Goal: Transaction & Acquisition: Purchase product/service

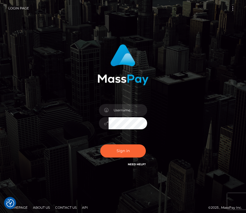
type input "kateo"
click at [231, 8] on button "Toggle navigation" at bounding box center [233, 8] width 10 height 7
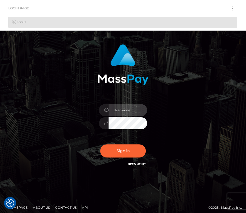
click at [124, 104] on input "text" at bounding box center [127, 110] width 39 height 12
type input "kateo"
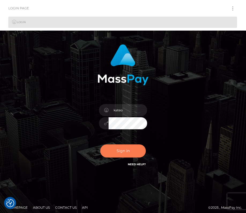
click at [130, 152] on button "Sign in" at bounding box center [123, 150] width 46 height 13
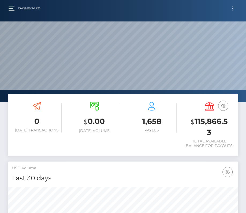
scroll to position [95, 111]
click at [235, 12] on div "Dashboard Loading... Loading... Account" at bounding box center [122, 8] width 237 height 11
click at [234, 11] on button "Toggle navigation" at bounding box center [233, 8] width 10 height 7
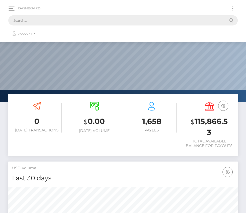
click at [143, 21] on input "text" at bounding box center [115, 20] width 215 height 10
paste input "457564"
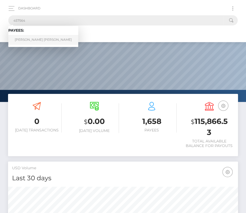
type input "457564"
click at [29, 38] on link "Phan Dang Khoa" at bounding box center [43, 40] width 70 height 10
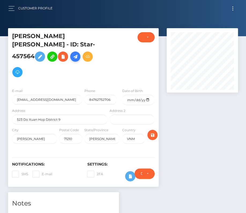
click at [78, 53] on icon at bounding box center [75, 56] width 6 height 7
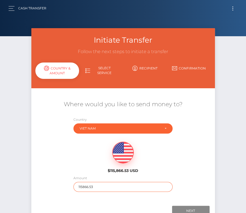
click at [88, 184] on input "115866.53" at bounding box center [122, 187] width 99 height 10
type input "182"
click at [173, 163] on div "$115,866.53 USD" at bounding box center [122, 155] width 183 height 39
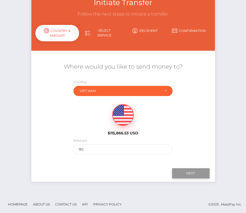
click at [186, 170] on input "Next" at bounding box center [190, 173] width 37 height 10
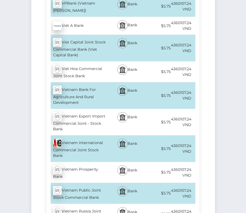
scroll to position [2128, 0]
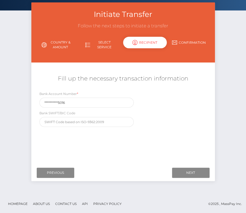
scroll to position [0, 0]
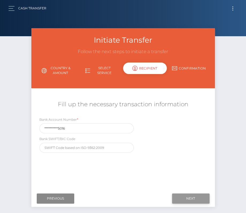
click at [198, 195] on input "Next" at bounding box center [190, 198] width 37 height 10
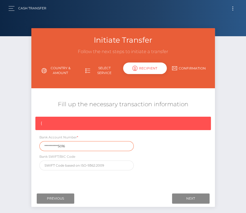
drag, startPoint x: 67, startPoint y: 147, endPoint x: 8, endPoint y: 146, distance: 58.9
click at [8, 146] on div "Initiate Transfer Follow the next steps to initiate a transfer Country & Amount…" at bounding box center [123, 124] width 246 height 192
paste input "1903048269"
type input "19030482695016"
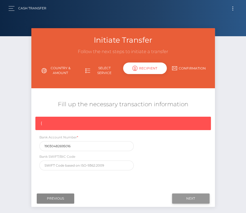
click at [191, 199] on input "Next" at bounding box center [190, 198] width 37 height 10
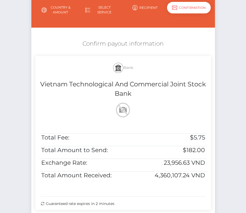
scroll to position [70, 0]
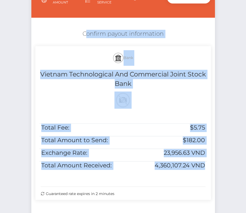
drag, startPoint x: 205, startPoint y: 165, endPoint x: 78, endPoint y: 25, distance: 188.6
click at [78, 25] on div "Where would you like to send money to? Country Abkhazia Afghanistan Albania Alg…" at bounding box center [122, 116] width 175 height 188
copy div "Confirm payout information Bank Vietnam Technological And Commercial Joint Stoc…"
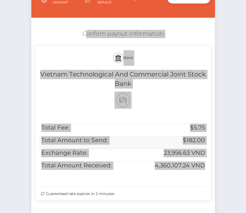
scroll to position [119, 0]
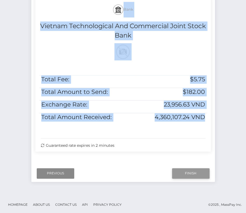
click at [185, 172] on input "Finish" at bounding box center [190, 173] width 37 height 10
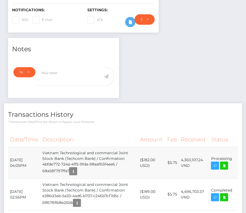
scroll to position [155, 0]
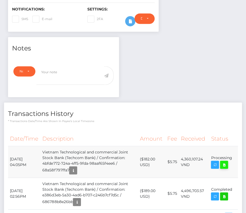
drag, startPoint x: 10, startPoint y: 148, endPoint x: 225, endPoint y: 151, distance: 215.3
click at [225, 151] on tr "[DATE] 04:05PM Vietnam Technological and commercial Joint Stock Bank (Techcom B…" at bounding box center [123, 162] width 230 height 32
copy tr "[DATE] 04:05PM Vietnam Technological and commercial Joint Stock Bank (Techcom B…"
click at [220, 160] on link at bounding box center [224, 164] width 8 height 8
click at [96, 119] on p "* Transactions date/time are shown in payee's local timezone" at bounding box center [123, 121] width 230 height 4
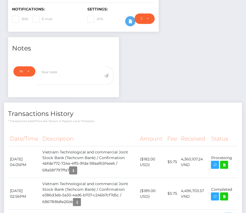
scroll to position [0, 0]
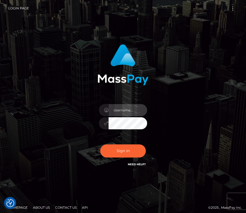
click at [120, 114] on input "text" at bounding box center [127, 110] width 39 height 12
type input "kateo"
click at [116, 106] on input "text" at bounding box center [127, 110] width 39 height 12
type input "kateo"
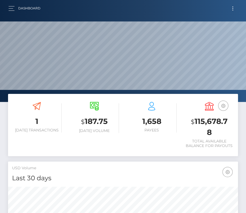
scroll to position [95, 111]
click at [8, 6] on button "button" at bounding box center [13, 8] width 10 height 7
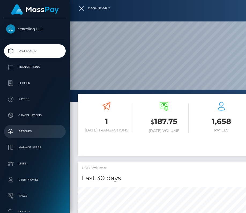
click at [26, 129] on p "Batches" at bounding box center [34, 131] width 57 height 8
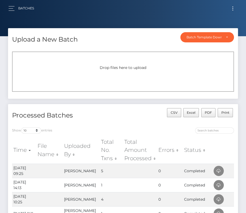
click at [231, 10] on button "Toggle navigation" at bounding box center [233, 8] width 10 height 7
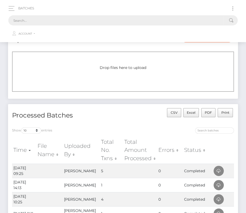
click at [136, 21] on input "text" at bounding box center [115, 20] width 215 height 10
paste input "2584454"
type input "2584454"
click at [33, 13] on link "Batches" at bounding box center [26, 8] width 16 height 11
drag, startPoint x: 31, startPoint y: 20, endPoint x: -24, endPoint y: 20, distance: 54.9
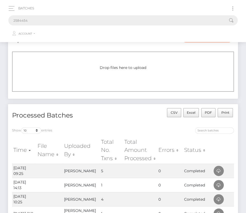
click at [0, 20] on html "Starcling LLC Dashboard Transactions Ledger Payees Cancellations" at bounding box center [123, 182] width 246 height 365
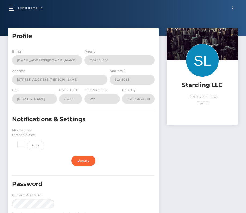
click at [231, 8] on button "Toggle navigation" at bounding box center [233, 8] width 10 height 7
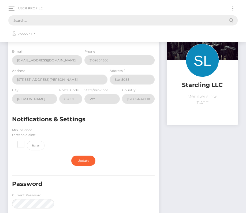
click at [57, 18] on input "text" at bounding box center [115, 20] width 215 height 10
paste input "2584454"
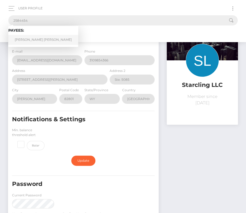
type input "2584454"
click at [25, 39] on link "Kim Cuong Nguyen" at bounding box center [43, 40] width 70 height 10
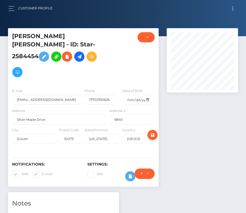
scroll to position [64, 71]
click at [148, 95] on input "date" at bounding box center [138, 100] width 32 height 10
type input "2004-05-29"
click at [21, 172] on span at bounding box center [21, 174] width 0 height 4
click at [21, 170] on input "SMS" at bounding box center [22, 171] width 3 height 3
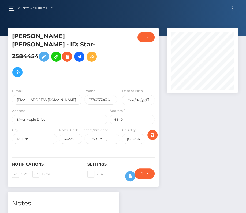
checkbox input "false"
click at [42, 172] on span at bounding box center [42, 174] width 0 height 4
click at [42, 170] on input "E-mail" at bounding box center [43, 171] width 3 height 3
checkbox input "false"
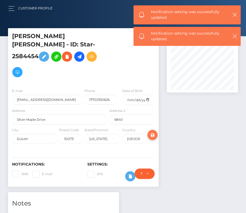
click at [151, 131] on icon "submit" at bounding box center [152, 134] width 6 height 7
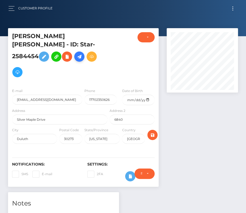
click at [82, 53] on icon at bounding box center [79, 56] width 6 height 7
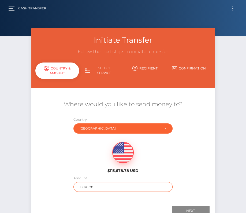
click at [89, 184] on input "115678.78" at bounding box center [122, 187] width 99 height 10
type input "181"
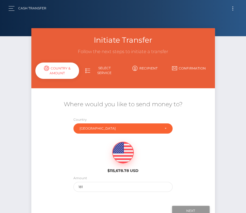
click at [191, 208] on input "Next" at bounding box center [190, 210] width 37 height 10
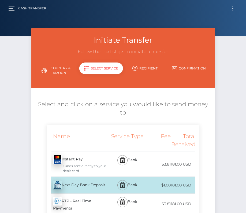
click at [81, 177] on div "Next Day Bank Deposit - USD" at bounding box center [78, 184] width 62 height 15
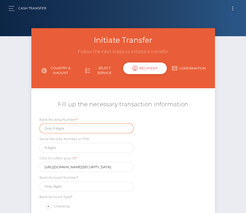
click at [62, 127] on input "text" at bounding box center [86, 128] width 94 height 10
paste input "061000227"
type input "061000227"
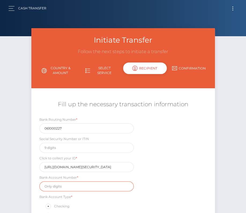
click at [80, 184] on input "text" at bounding box center [86, 186] width 94 height 10
paste input "6470629129"
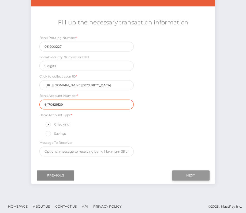
type input "6470629129"
click at [186, 172] on input "Next" at bounding box center [190, 175] width 37 height 10
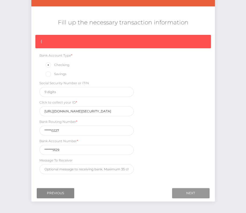
scroll to position [0, 0]
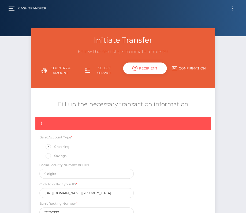
click at [231, 10] on button "Toggle navigation" at bounding box center [233, 8] width 10 height 7
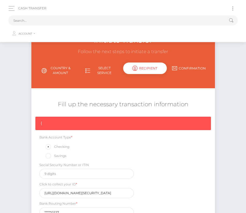
click at [231, 10] on button "Toggle navigation" at bounding box center [233, 8] width 10 height 7
click at [167, 19] on input "text" at bounding box center [115, 20] width 215 height 10
paste input "1081181"
type input "1081181"
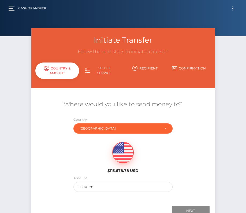
click at [230, 7] on button "Toggle navigation" at bounding box center [233, 8] width 10 height 7
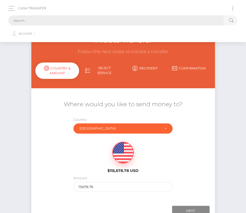
click at [55, 20] on input "text" at bounding box center [115, 20] width 215 height 10
paste input "1081181"
drag, startPoint x: 36, startPoint y: 20, endPoint x: 6, endPoint y: 21, distance: 29.5
click at [6, 21] on div "Cash Transfer 1081181 Loading... Loading... Account" at bounding box center [122, 21] width 237 height 37
paste input "2584454"
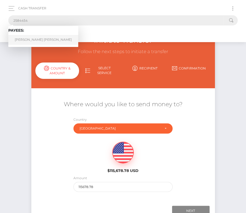
type input "2584454"
click at [21, 39] on link "Kim Cuong Nguyen" at bounding box center [43, 40] width 70 height 10
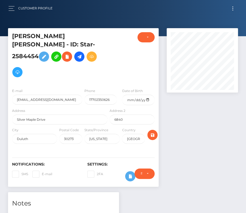
click at [233, 8] on button "Toggle navigation" at bounding box center [233, 8] width 10 height 7
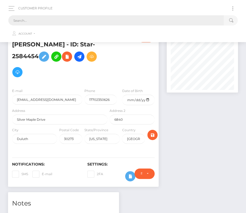
click at [97, 22] on input "text" at bounding box center [115, 20] width 215 height 10
paste input "2982119"
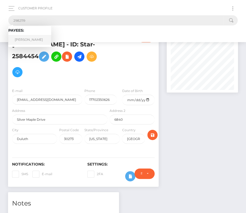
type input "2982119"
click at [26, 40] on link "Davit Khudaverdyan" at bounding box center [29, 40] width 43 height 10
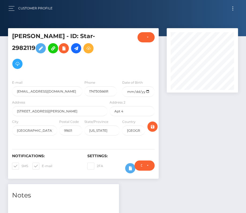
scroll to position [64, 71]
click at [148, 92] on input "date" at bounding box center [138, 91] width 32 height 10
type input "1998-10-17"
drag, startPoint x: 14, startPoint y: 165, endPoint x: 153, endPoint y: 125, distance: 144.5
click at [21, 165] on span at bounding box center [21, 166] width 0 height 4
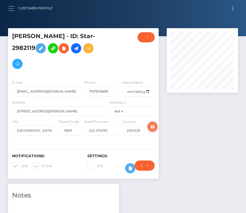
click at [21, 165] on input "SMS" at bounding box center [22, 163] width 3 height 3
checkbox input "false"
click at [42, 165] on span at bounding box center [42, 166] width 0 height 4
click at [42, 165] on input "E-mail" at bounding box center [43, 163] width 3 height 3
checkbox input "false"
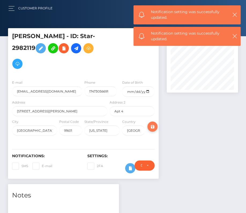
click at [153, 125] on icon "submit" at bounding box center [152, 126] width 6 height 7
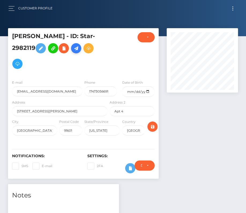
click at [79, 48] on icon at bounding box center [76, 48] width 6 height 7
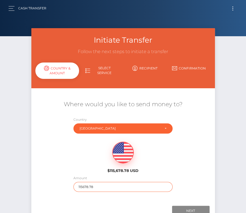
click at [89, 188] on input "115678.78" at bounding box center [122, 187] width 99 height 10
type input "201"
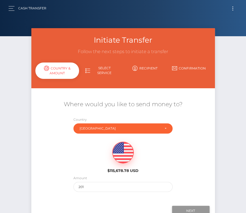
click at [199, 205] on input "Next" at bounding box center [190, 210] width 37 height 10
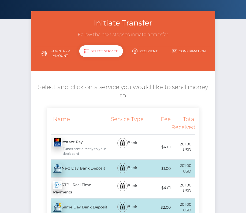
scroll to position [25, 0]
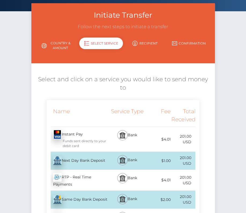
click at [78, 153] on div "Next Day Bank Deposit - USD" at bounding box center [78, 160] width 62 height 15
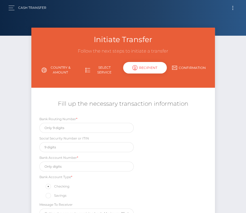
scroll to position [0, 0]
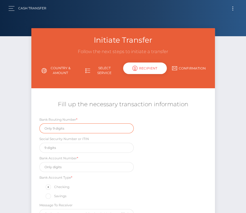
click at [51, 125] on input "text" at bounding box center [86, 128] width 94 height 10
paste input "322271627"
type input "322271627"
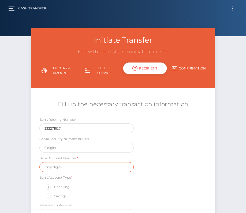
click at [67, 167] on input "text" at bounding box center [86, 167] width 94 height 10
paste input "760387681"
type input "760387681"
click at [145, 173] on div "Bank Routing Number * 322271627 Social Security Number or ITIN Bank Account Num…" at bounding box center [122, 168] width 183 height 105
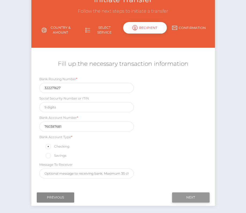
click at [192, 197] on input "Next" at bounding box center [190, 197] width 37 height 10
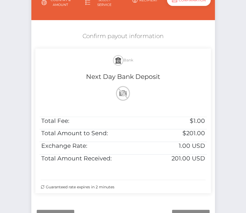
scroll to position [95, 0]
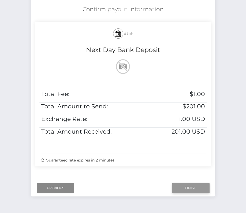
click at [193, 187] on input "Finish" at bounding box center [190, 188] width 37 height 10
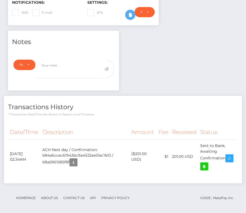
scroll to position [64, 71]
drag, startPoint x: 10, startPoint y: 150, endPoint x: 225, endPoint y: 158, distance: 215.9
click at [225, 158] on tr "[DATE] 02:34AM ACH Next day / Confirmation: 684a6ccec61943bc9a4532ee51ec7e13 / …" at bounding box center [123, 156] width 230 height 34
copy tr "[DATE] 02:34AM ACH Next day / Confirmation: 684a6ccec61943bc9a4532ee51ec7e13 / …"
click at [207, 167] on link at bounding box center [204, 166] width 8 height 8
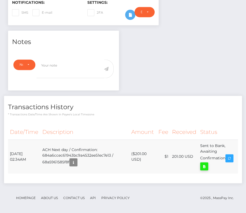
click at [0, 0] on div "[PERSON_NAME] - ID: Star-2982119 ACTIVE CLOSED" at bounding box center [123, 45] width 246 height 340
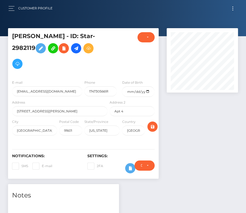
click at [230, 9] on button "Toggle navigation" at bounding box center [233, 8] width 10 height 7
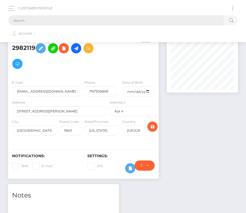
click at [108, 20] on input "text" at bounding box center [115, 20] width 215 height 10
paste input "617801"
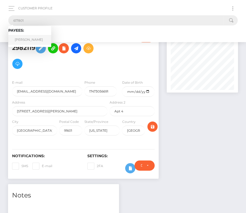
type input "617801"
click at [32, 40] on link "[PERSON_NAME]" at bounding box center [29, 40] width 43 height 10
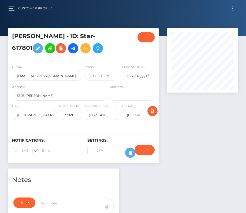
scroll to position [64, 71]
click at [148, 81] on input "date" at bounding box center [138, 76] width 32 height 10
type input "[DATE]"
click at [21, 152] on span at bounding box center [21, 150] width 0 height 4
click at [21, 150] on input "SMS" at bounding box center [22, 148] width 3 height 3
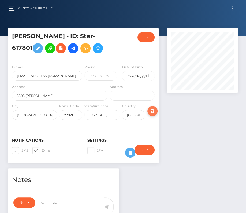
checkbox input "false"
click at [42, 152] on span at bounding box center [42, 150] width 0 height 4
click at [42, 150] on input "E-mail" at bounding box center [43, 148] width 3 height 3
checkbox input "false"
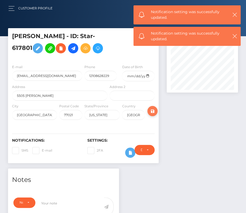
click at [152, 114] on icon "submit" at bounding box center [152, 111] width 6 height 7
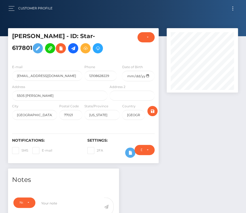
scroll to position [64, 71]
click at [75, 45] on icon at bounding box center [73, 48] width 6 height 7
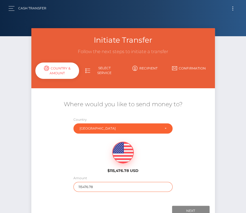
click at [86, 185] on input "115476.78" at bounding box center [122, 187] width 99 height 10
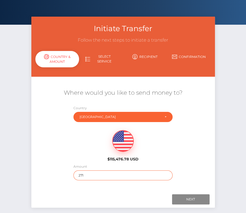
scroll to position [12, 0]
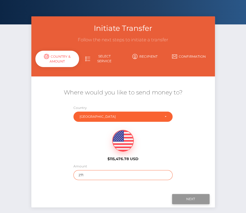
type input "271"
click at [192, 194] on input "Next" at bounding box center [190, 199] width 37 height 10
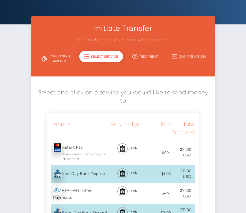
click at [100, 166] on div "Next Day Bank Deposit - USD" at bounding box center [78, 173] width 62 height 15
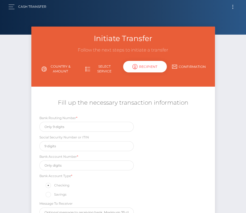
scroll to position [0, 0]
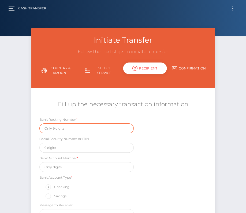
click at [60, 128] on input "text" at bounding box center [86, 128] width 94 height 10
paste input "031101279"
type input "031101279"
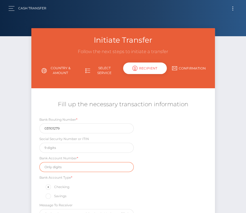
click at [73, 163] on input "text" at bounding box center [86, 167] width 94 height 10
paste input "22114497044564491"
type input "22114497044564491"
click at [154, 178] on div "Bank Routing Number * 031101279 Social Security Number or ITIN Bank Account Num…" at bounding box center [122, 168] width 183 height 105
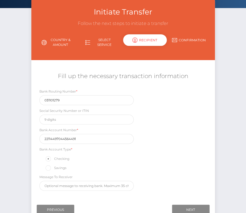
scroll to position [34, 0]
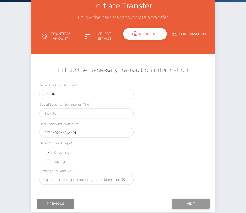
click at [185, 202] on input "Next" at bounding box center [190, 203] width 37 height 10
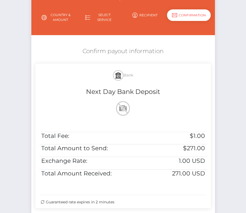
scroll to position [84, 0]
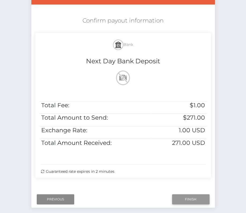
click at [185, 197] on input "Finish" at bounding box center [190, 199] width 37 height 10
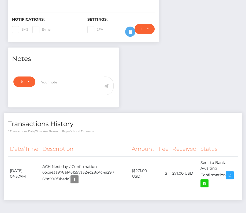
scroll to position [64, 71]
drag, startPoint x: 10, startPoint y: 184, endPoint x: 235, endPoint y: 190, distance: 225.3
click at [235, 190] on tr "August 20, 2025 04:37AM ACH Next day / Confirmation: 65cae3a978a1451597a324c28c…" at bounding box center [123, 173] width 230 height 34
copy tr "August 20, 2025 04:37AM ACH Next day / Confirmation: 65cae3a978a1451597a324c28c…"
click at [201, 187] on link at bounding box center [204, 183] width 8 height 8
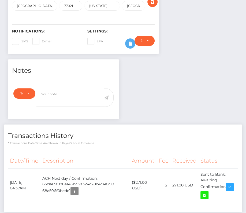
scroll to position [0, 0]
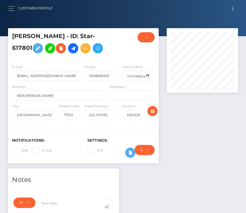
click at [230, 7] on button "Toggle navigation" at bounding box center [233, 8] width 10 height 7
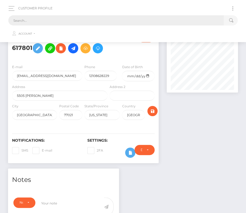
click at [128, 19] on input "text" at bounding box center [115, 20] width 215 height 10
paste input "604846"
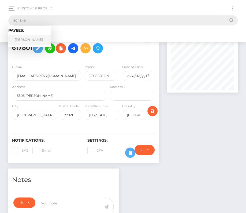
type input "604846"
click at [29, 40] on link "Evan Rivera" at bounding box center [29, 40] width 43 height 10
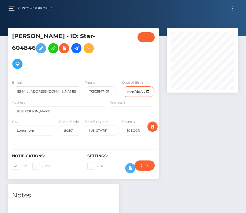
click at [149, 86] on input "date" at bounding box center [138, 91] width 32 height 10
type input "[DATE]"
drag, startPoint x: 18, startPoint y: 148, endPoint x: 157, endPoint y: 112, distance: 143.1
click at [21, 164] on span at bounding box center [21, 166] width 0 height 4
click at [21, 162] on input "SMS" at bounding box center [22, 163] width 3 height 3
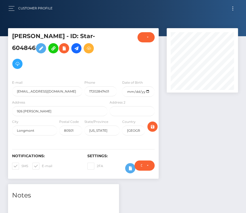
checkbox input "false"
click at [42, 164] on span at bounding box center [42, 166] width 0 height 4
click at [42, 162] on input "E-mail" at bounding box center [43, 163] width 3 height 3
checkbox input "false"
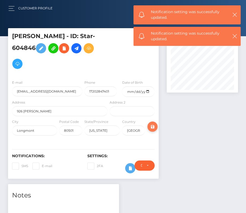
click at [153, 123] on icon "submit" at bounding box center [152, 126] width 6 height 7
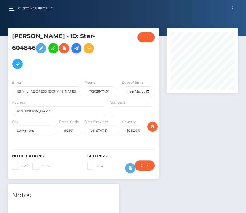
click at [71, 52] on link at bounding box center [76, 48] width 10 height 10
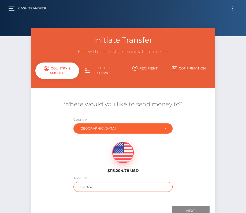
click at [90, 186] on input "115204.78" at bounding box center [122, 187] width 99 height 10
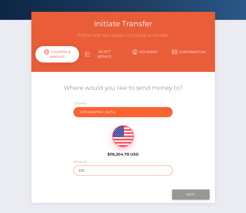
type input "223"
click at [187, 195] on input "Next" at bounding box center [190, 194] width 37 height 10
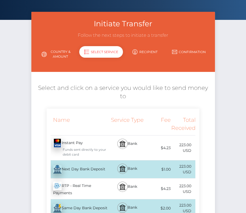
click at [86, 162] on div "Next Day Bank Deposit - USD" at bounding box center [78, 168] width 62 height 15
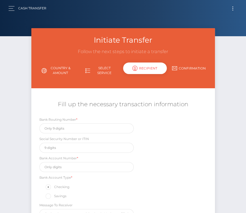
scroll to position [0, 0]
click at [70, 124] on input "text" at bounding box center [86, 128] width 94 height 10
paste input "307074535"
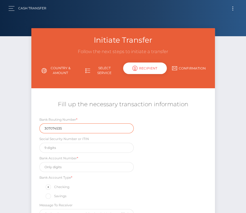
type input "307074535"
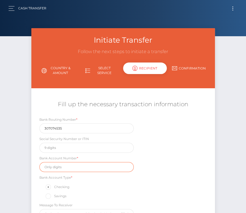
click at [65, 167] on input "text" at bounding box center [86, 167] width 94 height 10
paste input "0001050568353"
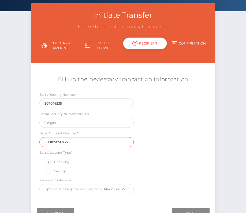
scroll to position [27, 0]
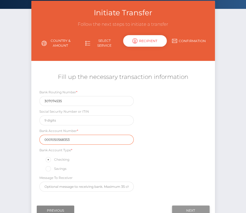
type input "0001050568353"
click at [198, 208] on input "Next" at bounding box center [190, 210] width 37 height 10
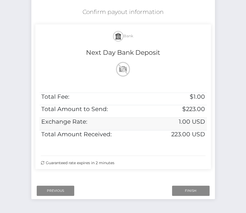
scroll to position [109, 0]
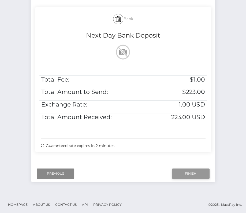
click at [181, 170] on input "Finish" at bounding box center [190, 173] width 37 height 10
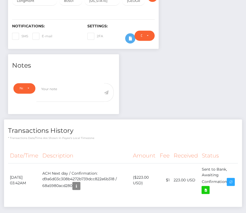
scroll to position [135, 0]
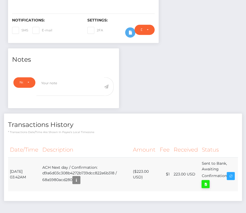
click at [209, 180] on icon at bounding box center [205, 183] width 6 height 7
click at [0, 0] on div "Evan Rivera - ID: Star-604846" at bounding box center [123, 63] width 246 height 340
drag, startPoint x: 11, startPoint y: 152, endPoint x: 228, endPoint y: 160, distance: 217.3
click at [228, 160] on tr "August 20, 2025 03:42AM ACH Next day / Confirmation: d9a6d03c308b4272b739dcc822…" at bounding box center [123, 174] width 230 height 34
copy table "Date/Time Description Amount Fee Received Status"
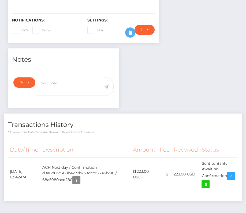
click at [75, 120] on div "Transactions History * Transactions date/time are shown in payee's local timezo…" at bounding box center [123, 156] width 238 height 87
click at [40, 142] on th "Date/Time" at bounding box center [24, 149] width 32 height 15
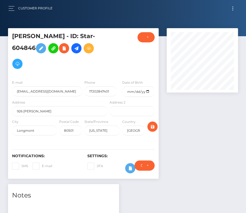
click at [233, 8] on button "Toggle navigation" at bounding box center [233, 8] width 10 height 7
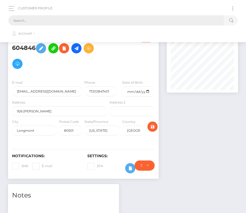
click at [116, 21] on input "text" at bounding box center [115, 20] width 215 height 10
paste input "2453096"
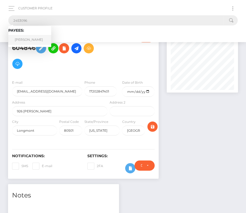
type input "2453096"
click at [29, 37] on link "Dominic L Sanchez" at bounding box center [29, 40] width 43 height 10
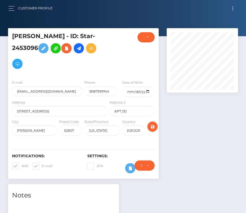
scroll to position [64, 71]
click at [147, 91] on input "date" at bounding box center [138, 91] width 32 height 10
type input "[DATE]"
click at [21, 164] on span at bounding box center [21, 166] width 0 height 4
click at [21, 164] on input "SMS" at bounding box center [22, 163] width 3 height 3
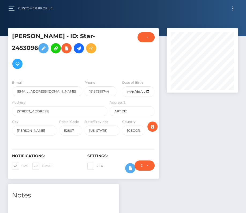
checkbox input "false"
click at [42, 164] on span at bounding box center [42, 166] width 0 height 4
click at [42, 164] on input "E-mail" at bounding box center [43, 163] width 3 height 3
checkbox input "false"
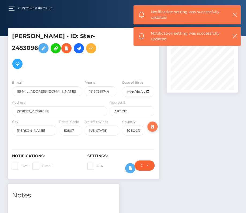
click at [153, 126] on icon "submit" at bounding box center [152, 126] width 6 height 7
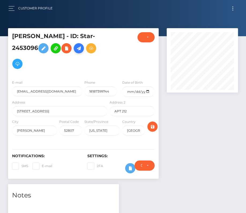
click at [82, 50] on icon at bounding box center [79, 48] width 6 height 7
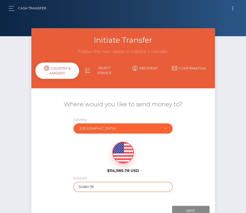
click at [88, 186] on input "114980.78" at bounding box center [122, 187] width 99 height 10
click at [104, 147] on div "$114,980.78 USD" at bounding box center [122, 156] width 53 height 31
click at [79, 184] on input "114980.78" at bounding box center [122, 187] width 99 height 10
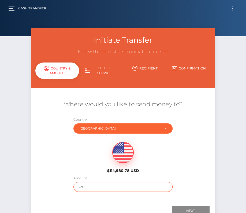
type input "230"
click at [79, 155] on div "$114,980.78 USD" at bounding box center [122, 155] width 183 height 39
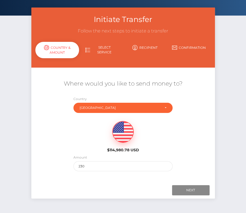
scroll to position [37, 0]
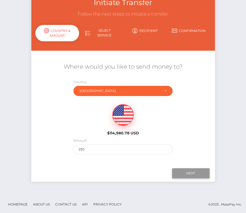
click at [187, 172] on input "Next" at bounding box center [190, 173] width 37 height 10
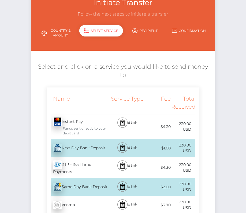
click at [99, 140] on div "Next Day Bank Deposit - USD" at bounding box center [78, 147] width 62 height 15
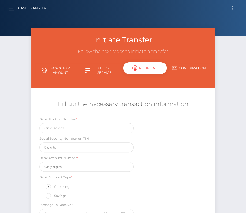
scroll to position [0, 0]
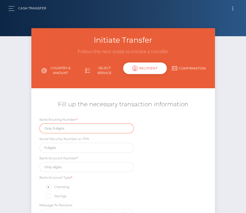
click at [64, 131] on input "text" at bounding box center [86, 128] width 94 height 10
paste input "314074269"
type input "314074269"
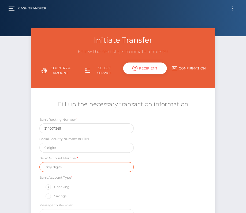
click at [65, 163] on input "text" at bounding box center [86, 167] width 94 height 10
paste input "0329979507"
type input "0329979507"
click at [146, 181] on div "Bank Routing Number * 314074269 Social Security Number or ITIN Bank Account Num…" at bounding box center [122, 168] width 183 height 105
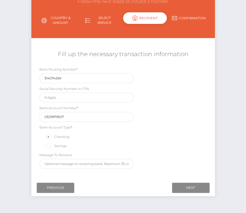
scroll to position [50, 0]
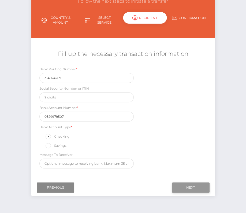
click at [194, 182] on input "Next" at bounding box center [190, 187] width 37 height 10
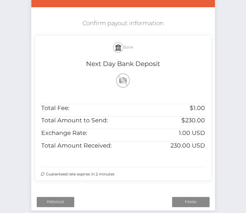
scroll to position [88, 0]
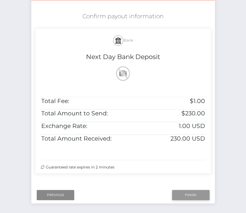
click at [200, 197] on input "Finish" at bounding box center [190, 195] width 37 height 10
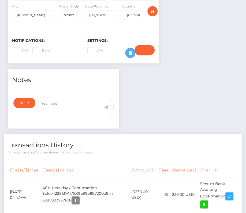
scroll to position [153, 0]
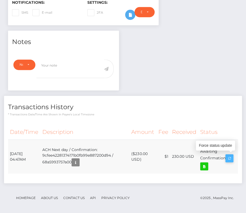
drag, startPoint x: 11, startPoint y: 150, endPoint x: 227, endPoint y: 157, distance: 216.2
click at [227, 157] on tr "[DATE] 04:47AM ACH Next day / Confirmation: 9cfee42281374171b0fb99e887200d94 / …" at bounding box center [123, 156] width 230 height 34
copy tr "[DATE] 04:47AM ACH Next day / Confirmation: 9cfee42281374171b0fb99e887200d94 / …"
click at [203, 166] on icon at bounding box center [204, 166] width 6 height 7
click at [0, 0] on div "Dominic L Sanchez - ID: Star-2453096 ACTIVE DEACTIVE" at bounding box center [123, 45] width 246 height 340
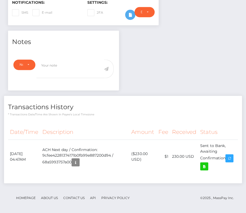
scroll to position [0, 0]
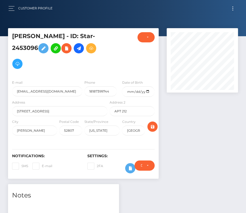
click at [232, 12] on button "Toggle navigation" at bounding box center [233, 8] width 10 height 7
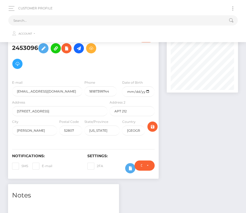
click at [122, 25] on ul "Account Edit Profile Logout" at bounding box center [122, 32] width 229 height 14
click at [110, 19] on input "text" at bounding box center [115, 20] width 215 height 10
paste input "604846"
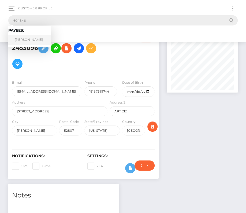
type input "604846"
click at [30, 39] on link "Evan Rivera" at bounding box center [29, 40] width 43 height 10
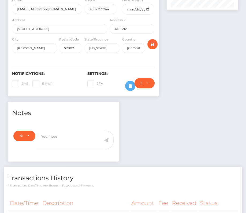
scroll to position [153, 0]
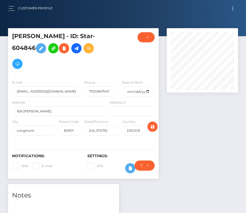
click at [234, 9] on button "Toggle navigation" at bounding box center [233, 8] width 10 height 7
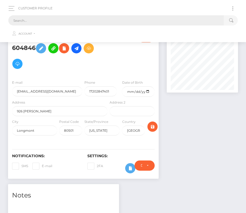
click at [161, 23] on input "text" at bounding box center [115, 20] width 215 height 10
paste input "1391648"
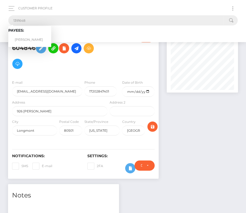
type input "1391648"
click at [27, 38] on link "Julissa Lee Rosario" at bounding box center [29, 40] width 43 height 10
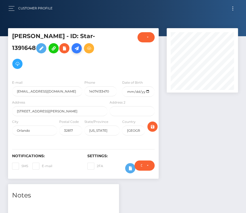
click at [80, 48] on icon at bounding box center [76, 48] width 6 height 7
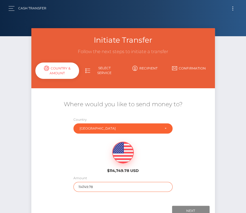
click at [93, 188] on input "114749.78" at bounding box center [122, 187] width 99 height 10
type input "734"
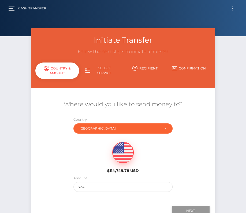
click at [184, 206] on input "Next" at bounding box center [190, 210] width 37 height 10
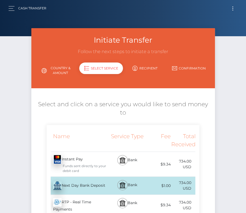
click at [83, 178] on div "Next Day Bank Deposit - USD" at bounding box center [78, 185] width 62 height 15
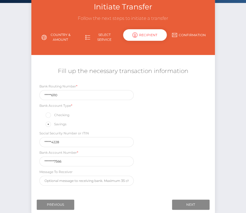
scroll to position [57, 0]
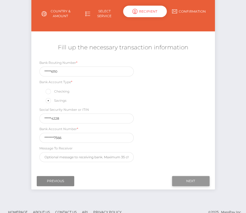
click at [190, 178] on input "Next" at bounding box center [190, 181] width 37 height 10
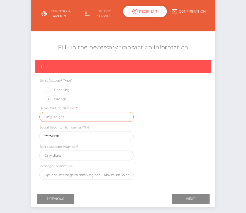
click at [55, 116] on input "text" at bounding box center [86, 117] width 94 height 10
paste input "031176110"
type input "031176110"
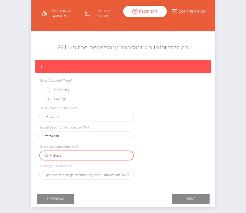
click at [81, 157] on input "text" at bounding box center [86, 155] width 94 height 10
paste input "36253167566"
type input "36253167566"
click at [190, 165] on div "{ Bank Account Type * Checking Savings Bank Routing Number * 031176110 Social S…" at bounding box center [122, 121] width 183 height 122
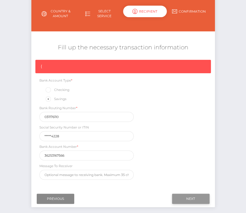
click at [185, 198] on input "Next" at bounding box center [190, 198] width 37 height 10
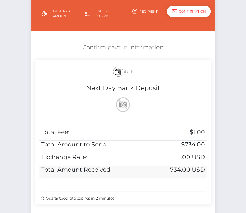
scroll to position [109, 0]
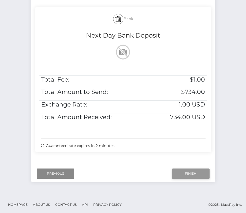
click at [183, 173] on input "Finish" at bounding box center [190, 173] width 37 height 10
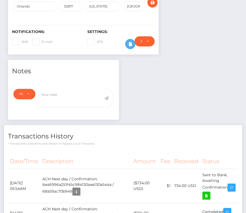
scroll to position [64, 71]
drag, startPoint x: 9, startPoint y: 178, endPoint x: 230, endPoint y: 184, distance: 221.0
click at [230, 184] on tr "August 20, 2025 05:54AM ACH Next day / Confirmation: ba46996a251f45c984130aae13…" at bounding box center [123, 185] width 230 height 34
copy tr "August 20, 2025 05:54AM ACH Next day / Confirmation: ba46996a251f45c984130aae13…"
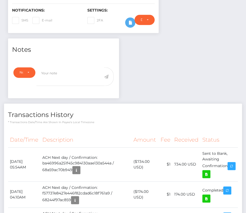
scroll to position [160, 0]
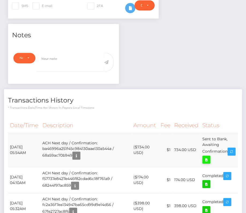
click at [209, 156] on icon at bounding box center [206, 159] width 6 height 7
click at [0, 0] on div "Julissa Lee Rosario - ID: Star-1391648 ACTIVE CLOSED" at bounding box center [123, 129] width 246 height 522
click at [209, 156] on icon at bounding box center [206, 159] width 6 height 7
click at [0, 0] on div "Julissa Lee Rosario - ID: Star-1391648 ACTIVE CLOSED" at bounding box center [123, 129] width 246 height 522
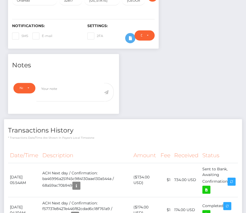
scroll to position [158, 0]
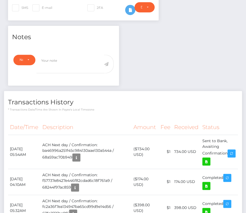
click at [104, 120] on th "Description" at bounding box center [85, 127] width 91 height 15
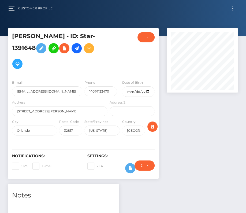
click at [227, 7] on div "Customer Profile Loading... Loading..." at bounding box center [122, 8] width 237 height 11
click at [230, 9] on button "Toggle navigation" at bounding box center [233, 8] width 10 height 7
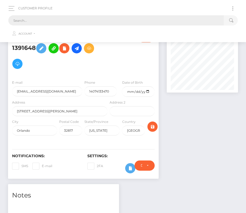
click at [117, 22] on input "text" at bounding box center [115, 20] width 215 height 10
paste input "2458698"
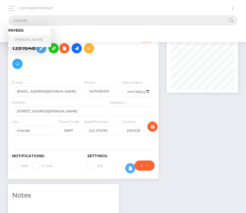
type input "2458698"
click at [32, 41] on link "Erich C Showalter" at bounding box center [29, 40] width 43 height 10
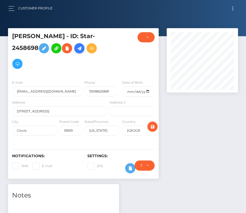
click at [82, 46] on icon at bounding box center [79, 48] width 6 height 7
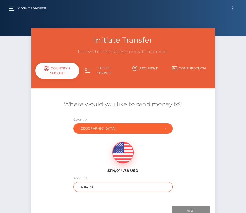
click at [100, 187] on input "114014.78" at bounding box center [122, 187] width 99 height 10
type input "3000"
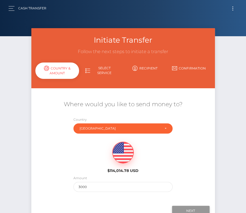
click at [186, 206] on input "Next" at bounding box center [190, 210] width 37 height 10
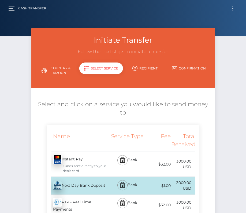
scroll to position [12, 0]
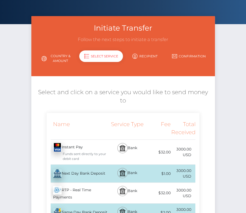
click at [75, 166] on div "Next Day Bank Deposit - USD" at bounding box center [78, 173] width 62 height 15
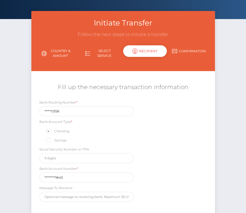
scroll to position [26, 0]
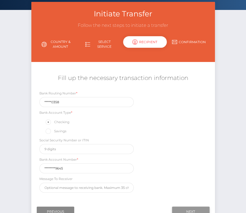
click at [183, 206] on input "Next" at bounding box center [190, 211] width 37 height 10
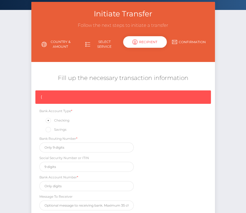
scroll to position [81, 0]
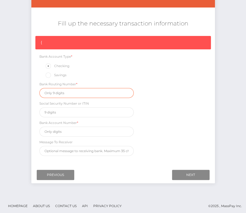
click at [62, 90] on input "text" at bounding box center [86, 93] width 94 height 10
paste input "121000358"
type input "121000358"
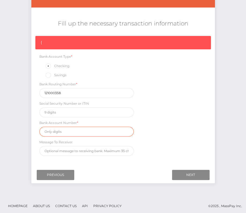
click at [66, 131] on input "text" at bounding box center [86, 131] width 94 height 10
paste input "000407119645"
type input "000407119645"
click at [168, 147] on div "{ Bank Account Type * Checking Savings Bank Routing Number * 121000358 Social S…" at bounding box center [122, 97] width 183 height 122
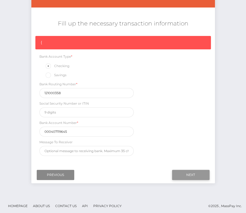
click at [184, 174] on input "Next" at bounding box center [190, 174] width 37 height 10
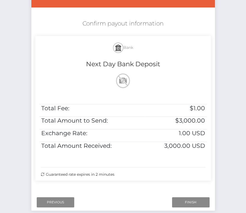
scroll to position [109, 0]
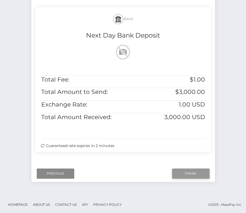
click at [197, 173] on input "Finish" at bounding box center [190, 173] width 37 height 10
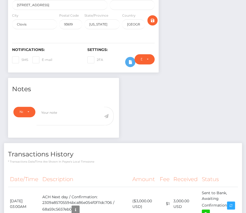
scroll to position [177, 0]
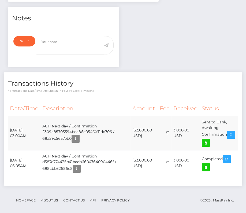
drag, startPoint x: 10, startPoint y: 127, endPoint x: 229, endPoint y: 134, distance: 219.6
click at [229, 134] on tr "[DATE] 03:00AM ACH Next day / Confirmation: 2309a85705594bca86e054f0f11dc706 / …" at bounding box center [123, 133] width 230 height 34
copy tr "[DATE] 03:00AM ACH Next day / Confirmation: 2309a85705594bca86e054f0f11dc706 / …"
click at [209, 139] on icon at bounding box center [205, 142] width 6 height 7
click at [0, 0] on div "[PERSON_NAME] - ID: Star-2458698 ACTIVE DEACTIVE" at bounding box center [123, 34] width 246 height 366
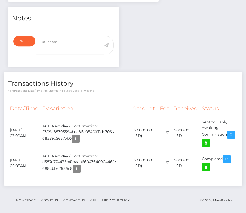
click at [111, 107] on th "Description" at bounding box center [85, 108] width 90 height 15
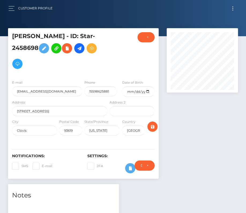
click at [234, 5] on button "Toggle navigation" at bounding box center [233, 8] width 10 height 7
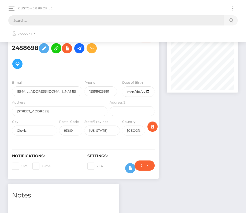
click at [127, 22] on input "text" at bounding box center [115, 20] width 215 height 10
paste input "1868191"
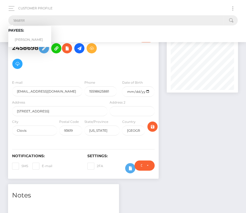
type input "1868191"
click at [32, 38] on link "[PERSON_NAME]" at bounding box center [29, 40] width 43 height 10
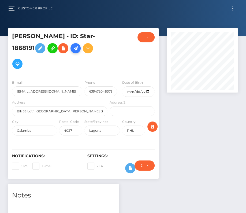
click at [75, 49] on icon at bounding box center [75, 48] width 6 height 7
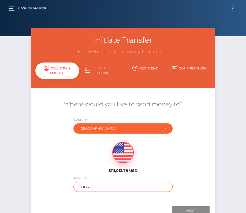
click at [90, 185] on input "111013.78" at bounding box center [122, 187] width 99 height 10
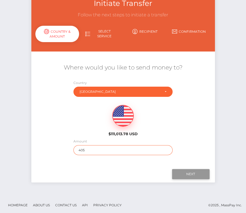
scroll to position [37, 0]
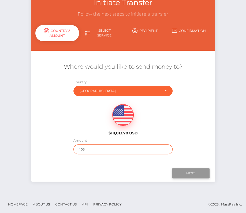
type input "405"
click at [183, 172] on input "Next" at bounding box center [190, 173] width 37 height 10
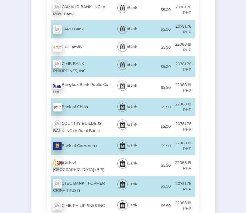
scroll to position [349, 0]
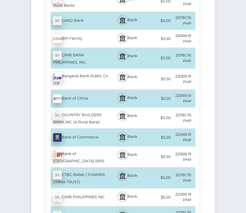
click at [77, 146] on div "Bank of Philippine Island (BPI) - PHP" at bounding box center [78, 156] width 62 height 21
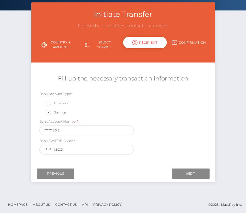
scroll to position [0, 0]
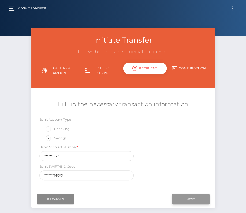
click at [190, 198] on input "Next" at bounding box center [190, 199] width 37 height 10
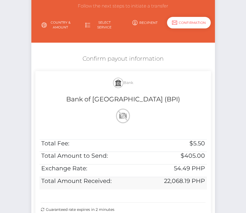
scroll to position [54, 0]
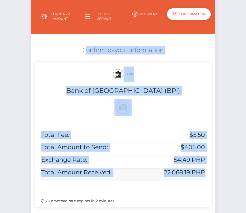
drag, startPoint x: 79, startPoint y: 47, endPoint x: 204, endPoint y: 172, distance: 176.8
click at [204, 172] on div "Confirm payout information Bank Bank of Philippine Island (BPI) Total Fee: $5.5…" at bounding box center [122, 127] width 183 height 169
copy div "Confirm payout information Bank Bank of Philippine Island (BPI) Total Fee: $5.5…"
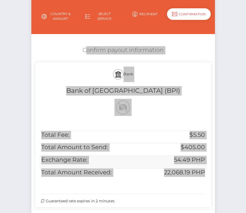
scroll to position [109, 0]
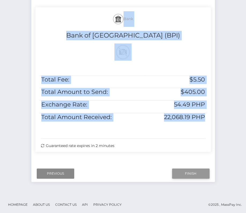
click at [185, 173] on input "Finish" at bounding box center [190, 173] width 37 height 10
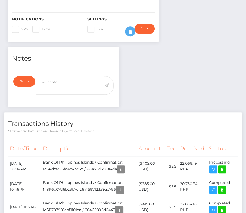
scroll to position [140, 0]
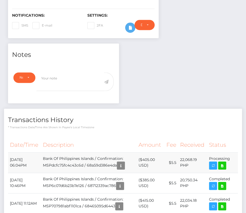
drag, startPoint x: 10, startPoint y: 157, endPoint x: 232, endPoint y: 158, distance: 222.5
click at [232, 158] on tr "[DATE] 06:04PM Bank Of Philippines Islands / Confirmation: MSPdcfc75fc4c43c6d /…" at bounding box center [123, 162] width 230 height 20
copy tr "[DATE] 06:04PM Bank Of [GEOGRAPHIC_DATA] / Confirmation: MSPdcfc75fc4c43c6d / 6…"
click at [222, 164] on icon at bounding box center [222, 165] width 6 height 7
click at [0, 0] on div "[PERSON_NAME] - ID: Star-1868191 ACTIVE DEACTIVE" at bounding box center [123, 151] width 246 height 526
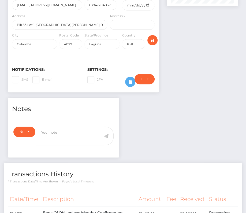
scroll to position [158, 0]
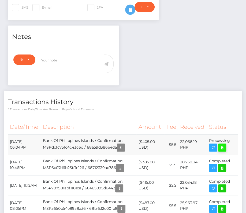
click at [222, 146] on icon at bounding box center [222, 147] width 6 height 7
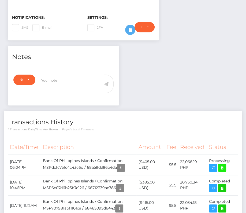
scroll to position [0, 0]
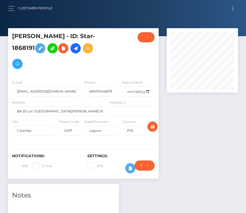
click at [231, 8] on button "Toggle navigation" at bounding box center [233, 8] width 10 height 7
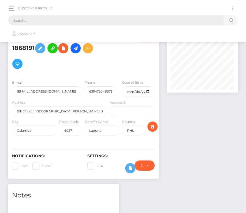
click at [103, 17] on input "text" at bounding box center [115, 20] width 215 height 10
paste input "25530"
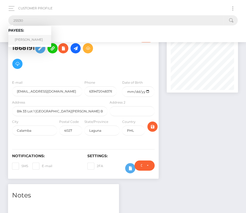
type input "25530"
click at [29, 40] on link "[PERSON_NAME]" at bounding box center [29, 40] width 43 height 10
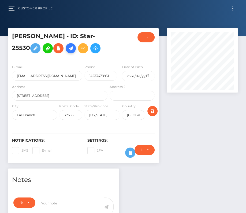
click at [73, 49] on icon at bounding box center [70, 48] width 6 height 7
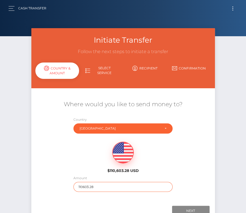
click at [83, 184] on input "110603.28" at bounding box center [122, 187] width 99 height 10
type input "300"
click at [208, 169] on div "$110,603.28 USD" at bounding box center [122, 155] width 183 height 39
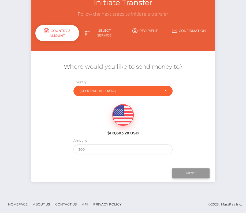
click at [195, 169] on input "Next" at bounding box center [190, 173] width 37 height 10
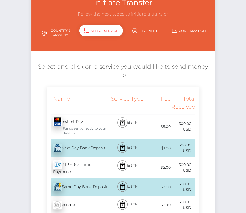
click at [74, 140] on div "Next Day Bank Deposit - USD" at bounding box center [78, 147] width 62 height 15
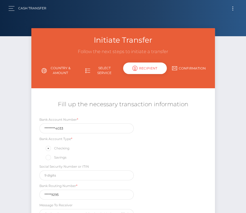
scroll to position [33, 0]
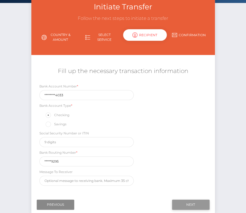
click at [197, 201] on input "Next" at bounding box center [190, 204] width 37 height 10
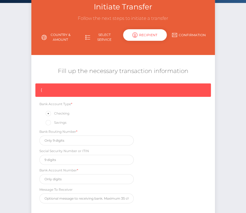
scroll to position [81, 0]
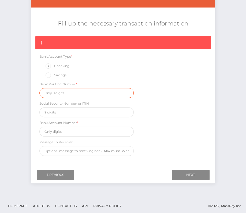
click at [54, 91] on input "text" at bounding box center [86, 93] width 94 height 10
paste input "264279295"
type input "264279295"
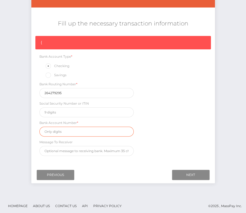
click at [64, 133] on input "text" at bounding box center [86, 131] width 94 height 10
paste input "778660474033"
type input "778660474033"
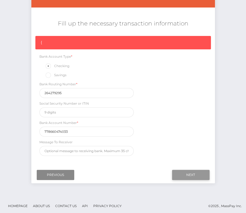
click at [195, 172] on input "Next" at bounding box center [190, 174] width 37 height 10
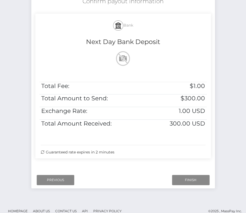
scroll to position [109, 0]
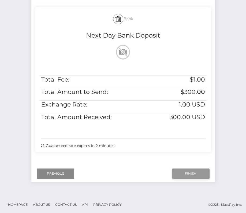
click at [187, 168] on input "Finish" at bounding box center [190, 173] width 37 height 10
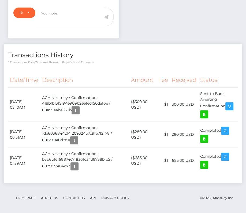
scroll to position [64, 71]
drag, startPoint x: 9, startPoint y: 99, endPoint x: 228, endPoint y: 104, distance: 219.1
click at [228, 104] on tr "August 20, 2025 05:10AM ACH Next day / Confirmation: 418bfb13f5194e909b2ee1edf5…" at bounding box center [123, 104] width 230 height 34
copy tr "August 20, 2025 05:10AM ACH Next day / Confirmation: 418bfb13f5194e909b2ee1edf5…"
click at [202, 111] on icon at bounding box center [204, 114] width 6 height 7
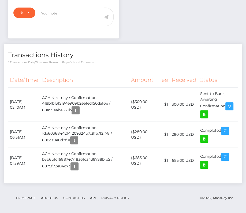
click at [107, 65] on div "Transactions History * Transactions date/time are shown in payee's local timezo…" at bounding box center [123, 113] width 238 height 139
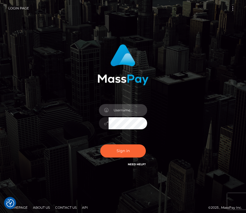
click at [120, 114] on input "text" at bounding box center [127, 110] width 39 height 12
type input "kateo"
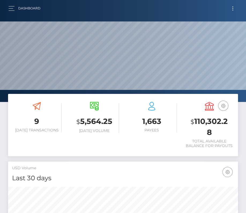
scroll to position [95, 111]
click at [12, 7] on button "button" at bounding box center [13, 8] width 10 height 7
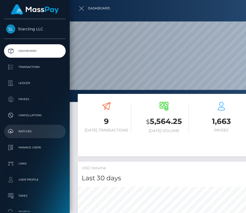
click at [28, 127] on link "Batches" at bounding box center [35, 130] width 62 height 13
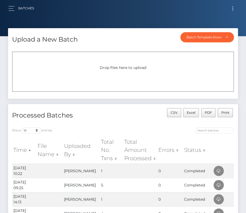
click at [232, 8] on span "Toggle navigation" at bounding box center [232, 8] width 1 height 1
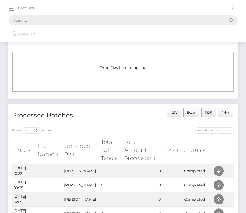
click at [145, 20] on input "text" at bounding box center [115, 20] width 215 height 10
paste input "15298"
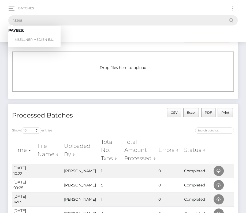
type input "15298"
click at [30, 37] on link "MSELLNER MEDIEN E.U." at bounding box center [34, 40] width 52 height 10
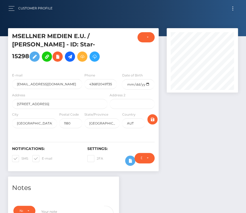
scroll to position [64, 71]
click at [21, 156] on span at bounding box center [21, 158] width 0 height 4
click at [21, 155] on input "SMS" at bounding box center [22, 156] width 3 height 3
checkbox input "false"
click at [42, 156] on span at bounding box center [42, 158] width 0 height 4
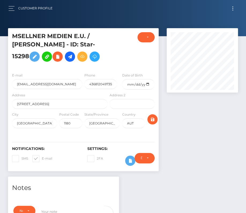
click at [42, 155] on input "E-mail" at bounding box center [43, 156] width 3 height 3
checkbox input "false"
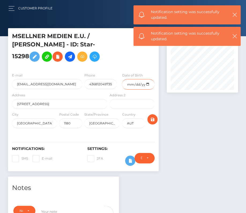
click at [147, 82] on input "date" at bounding box center [138, 84] width 32 height 10
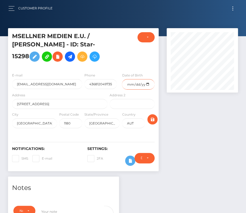
type input "1989-01-08"
click at [154, 117] on icon "submit" at bounding box center [152, 119] width 6 height 7
click at [67, 58] on icon at bounding box center [70, 56] width 6 height 7
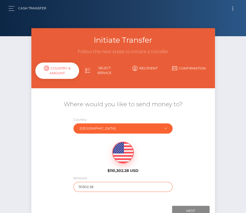
click at [90, 186] on input "110302.28" at bounding box center [122, 187] width 99 height 10
type input "2838"
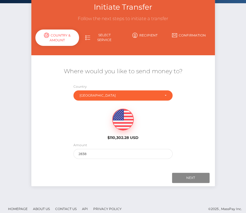
scroll to position [35, 0]
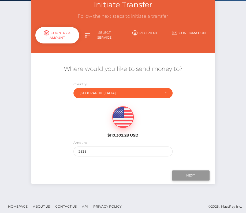
click at [188, 172] on input "Next" at bounding box center [190, 175] width 37 height 10
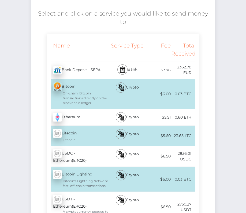
scroll to position [187, 0]
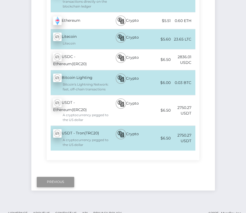
click at [52, 176] on input "Previous" at bounding box center [55, 181] width 37 height 10
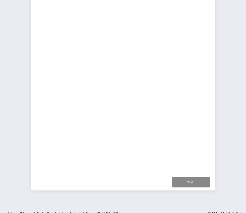
scroll to position [37, 0]
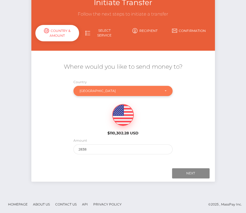
click at [86, 88] on div "[GEOGRAPHIC_DATA]" at bounding box center [122, 91] width 99 height 10
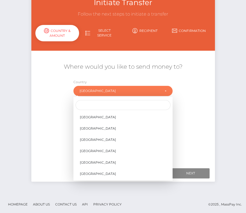
scroll to position [316, 0]
click at [91, 171] on span "[GEOGRAPHIC_DATA]" at bounding box center [98, 173] width 36 height 5
select select "BGR"
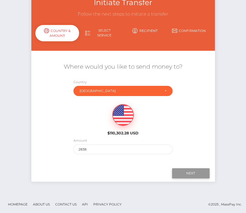
click at [184, 171] on input "Next" at bounding box center [190, 173] width 37 height 10
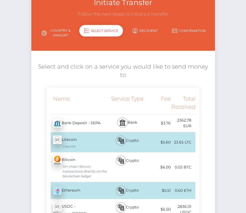
click at [88, 115] on div "Bank Deposit - SEPA - EUR" at bounding box center [78, 122] width 62 height 15
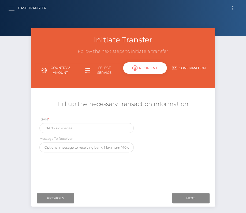
scroll to position [0, 0]
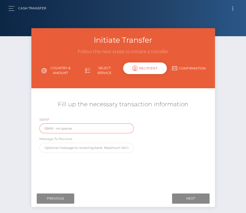
click at [65, 129] on input "text" at bounding box center [86, 128] width 94 height 10
paste input "15298"
drag, startPoint x: 58, startPoint y: 130, endPoint x: 31, endPoint y: 130, distance: 27.3
click at [31, 130] on div "IBAN * 15298 Message To Receiver" at bounding box center [122, 135] width 183 height 39
drag, startPoint x: 57, startPoint y: 128, endPoint x: 28, endPoint y: 128, distance: 28.6
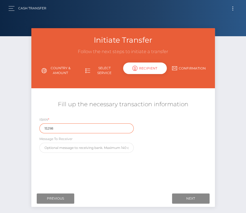
click at [29, 128] on div "Initiate Transfer Follow the next steps to initiate a transfer Country & Amount…" at bounding box center [122, 120] width 191 height 184
paste input "[FINANCIAL_ID]"
type input "[FINANCIAL_ID]"
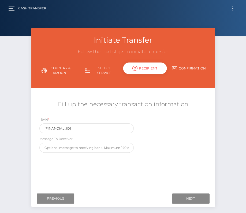
click at [157, 152] on div "IBAN * [FINANCIAL_ID] Message To Receiver" at bounding box center [122, 135] width 183 height 39
drag, startPoint x: 92, startPoint y: 126, endPoint x: 27, endPoint y: 126, distance: 64.3
click at [27, 126] on div "Initiate Transfer Follow the next steps to initiate a transfer Country & Amount…" at bounding box center [122, 120] width 191 height 184
click at [197, 197] on input "Next" at bounding box center [190, 198] width 37 height 10
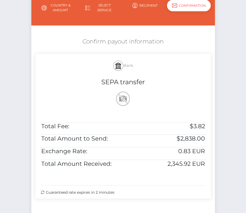
scroll to position [63, 0]
drag, startPoint x: 82, startPoint y: 39, endPoint x: 213, endPoint y: 173, distance: 187.3
click at [213, 173] on div "Confirm payout information Bank SEPA transfer Total Fee: $3.82 Total Amount to …" at bounding box center [122, 119] width 183 height 169
copy div "Confirm payout information Bank SEPA transfer Total Fee: $3.82 Total Amount to …"
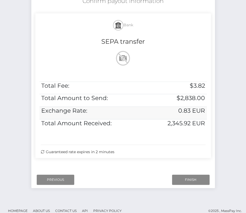
scroll to position [109, 0]
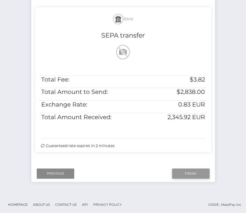
click at [190, 171] on input "Finish" at bounding box center [190, 173] width 37 height 10
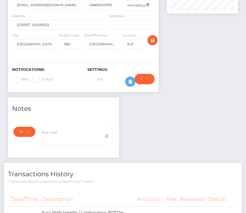
scroll to position [138, 0]
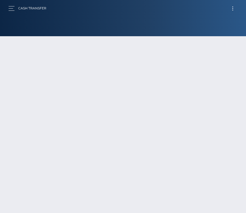
select select "BGR"
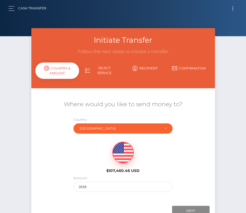
click at [229, 9] on button "Toggle navigation" at bounding box center [233, 8] width 10 height 7
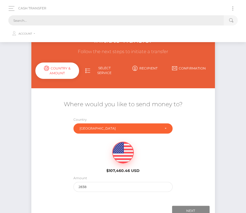
click at [158, 22] on input "text" at bounding box center [115, 20] width 215 height 10
paste input "15298"
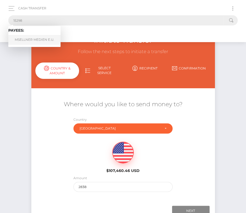
type input "15298"
click at [28, 37] on link "MSELLNER MEDIEN E.U." at bounding box center [34, 40] width 52 height 10
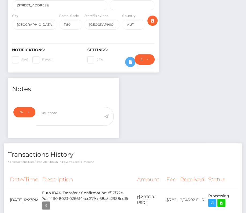
scroll to position [138, 0]
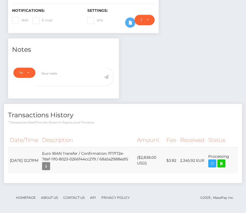
drag, startPoint x: 233, startPoint y: 154, endPoint x: 8, endPoint y: 156, distance: 225.7
click at [8, 156] on tr "August 20, 2025 12:27PM Euro IBAN Transfer / Confirmation: ff17f72e-7daf-11f0-8…" at bounding box center [123, 160] width 230 height 26
click at [16, 154] on td "[DATE] 12:27PM" at bounding box center [24, 160] width 32 height 26
drag, startPoint x: 10, startPoint y: 156, endPoint x: 228, endPoint y: 156, distance: 218.7
click at [228, 156] on tr "August 20, 2025 12:27PM Euro IBAN Transfer / Confirmation: ff17f72e-7daf-11f0-8…" at bounding box center [123, 160] width 230 height 26
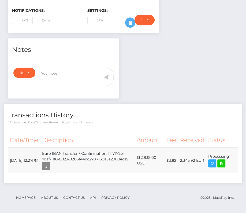
copy tr "August 20, 2025 12:27PM Euro IBAN Transfer / Confirmation: ff17f72e-7daf-11f0-8…"
click at [222, 161] on icon at bounding box center [221, 163] width 6 height 7
click at [0, 0] on div "MSELLNER MEDIEN E.U. / [PERSON_NAME] - ID: Star-15298" at bounding box center [123, 52] width 246 height 324
click at [104, 129] on div "Date/Time Description Amount Fee Received Status" at bounding box center [123, 156] width 238 height 54
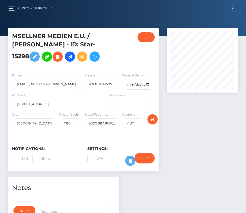
click at [231, 9] on button "Toggle navigation" at bounding box center [233, 8] width 10 height 7
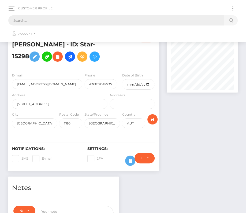
click at [116, 20] on input "text" at bounding box center [115, 20] width 215 height 10
paste input "14603"
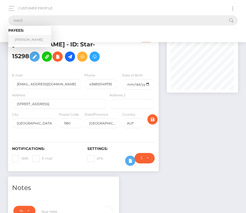
type input "14603"
click at [27, 37] on link "Michael McCarthy" at bounding box center [29, 40] width 43 height 10
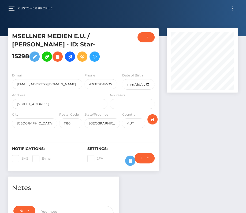
click at [232, 8] on button "Toggle navigation" at bounding box center [233, 8] width 10 height 7
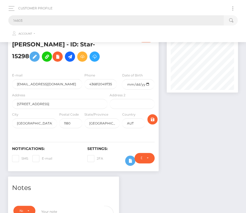
click at [68, 23] on input "14603" at bounding box center [115, 20] width 215 height 10
paste input "14603"
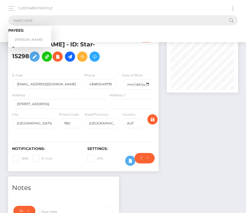
drag, startPoint x: 50, startPoint y: 20, endPoint x: 4, endPoint y: 14, distance: 46.0
click at [4, 14] on div "Customer Profile 14603 14603 Loading... Loading... Payees: [PERSON_NAME]" at bounding box center [122, 21] width 237 height 37
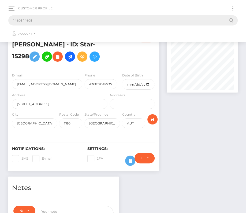
paste input "text"
type input "14603"
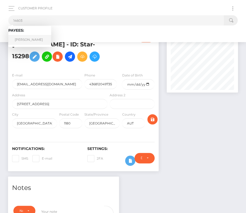
click at [28, 40] on link "Michael McCarthy" at bounding box center [29, 40] width 43 height 10
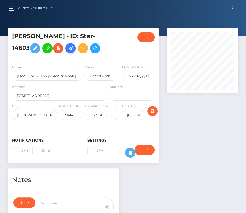
click at [73, 48] on icon at bounding box center [70, 48] width 6 height 7
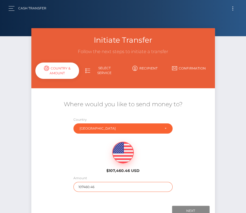
click at [84, 186] on input "107460.46" at bounding box center [122, 187] width 99 height 10
type input "338"
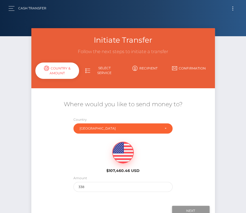
click at [202, 209] on input "Next" at bounding box center [190, 210] width 37 height 10
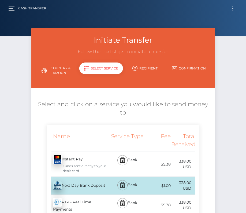
click at [97, 178] on div "Next Day Bank Deposit - USD" at bounding box center [78, 185] width 62 height 15
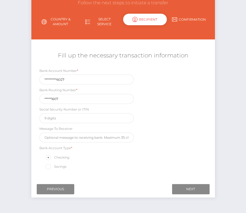
scroll to position [63, 0]
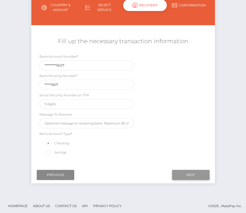
click at [197, 170] on input "Next" at bounding box center [190, 174] width 37 height 10
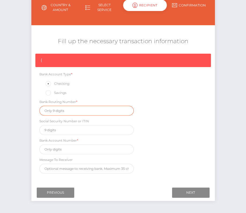
click at [65, 111] on input "text" at bounding box center [86, 110] width 94 height 10
paste input "053201607"
type input "053201607"
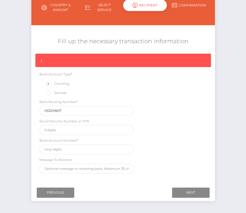
click at [70, 154] on div "{ Bank Account Type * Checking Savings Bank Routing Number * 053201607 Social S…" at bounding box center [122, 115] width 183 height 122
click at [64, 148] on input "text" at bounding box center [86, 149] width 94 height 10
paste input "1410003746027"
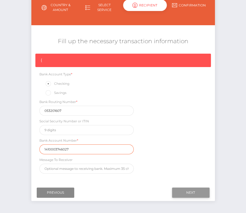
type input "1410003746027"
click at [195, 193] on input "Next" at bounding box center [190, 192] width 37 height 10
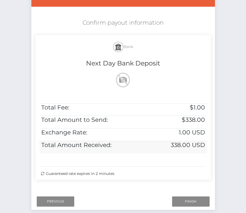
scroll to position [99, 0]
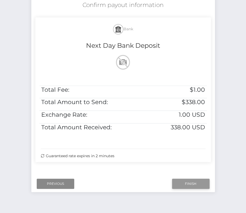
click at [195, 180] on input "Finish" at bounding box center [190, 183] width 37 height 10
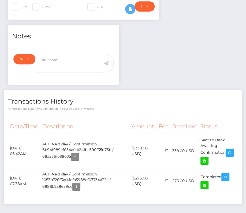
scroll to position [157, 0]
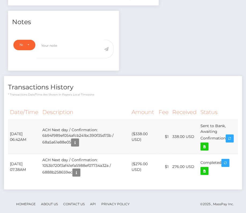
drag, startPoint x: 10, startPoint y: 130, endPoint x: 225, endPoint y: 139, distance: 215.2
click at [225, 139] on tr "August 20, 2025 06:42AM ACH Next day / Confirmation: 6b94f989ef054afcb241bc390f…" at bounding box center [123, 136] width 230 height 34
click at [225, 139] on td "Sent to Bank, Awaiting Confirmation" at bounding box center [217, 136] width 39 height 34
drag, startPoint x: 8, startPoint y: 132, endPoint x: 224, endPoint y: 148, distance: 216.1
click at [224, 148] on tr "August 20, 2025 06:42AM ACH Next day / Confirmation: 6b94f989ef054afcb241bc390f…" at bounding box center [123, 136] width 230 height 34
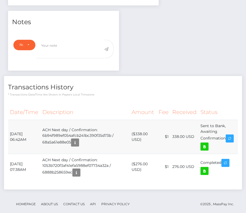
copy tbody "August 20, 2025 06:42AM ACH Next day / Confirmation: 6b94f989ef054afcb241bc390f…"
click at [207, 146] on icon at bounding box center [204, 146] width 6 height 7
click at [0, 0] on div "Michael McCarthy - ID: Star-14603 ACTIVE DEACTIVE" at bounding box center [123, 46] width 246 height 350
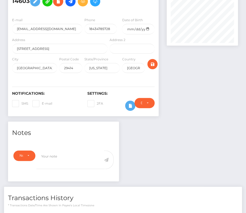
scroll to position [0, 0]
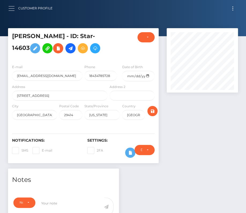
click at [15, 6] on button "button" at bounding box center [13, 8] width 10 height 7
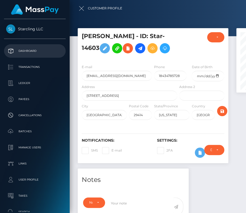
click at [20, 50] on p "Dashboard" at bounding box center [34, 51] width 57 height 8
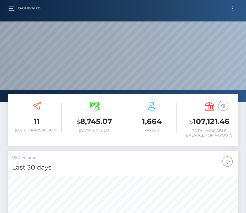
click at [228, 9] on button "Toggle navigation" at bounding box center [233, 8] width 10 height 7
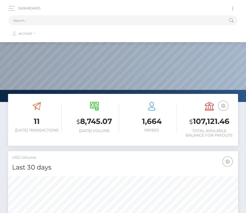
click at [120, 26] on ul "Account Edit Profile Logout" at bounding box center [122, 32] width 229 height 14
click at [110, 21] on input "text" at bounding box center [115, 20] width 215 height 10
paste input "152745"
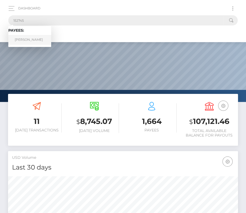
type input "152745"
click at [31, 38] on link "Cristiano Romero" at bounding box center [29, 40] width 43 height 10
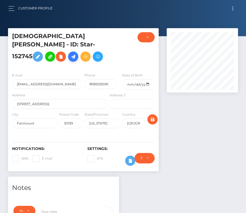
click at [72, 53] on icon at bounding box center [73, 56] width 6 height 7
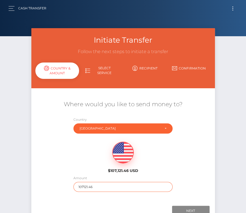
click at [92, 186] on input "107121.46" at bounding box center [122, 187] width 99 height 10
type input "3"
type input "0"
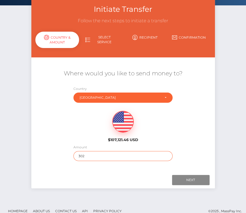
scroll to position [37, 0]
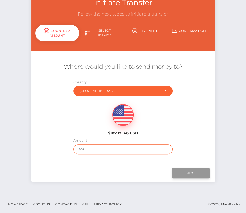
type input "302"
click at [183, 171] on input "Next" at bounding box center [190, 173] width 37 height 10
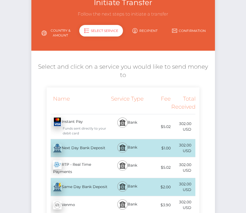
click at [76, 140] on div "Next Day Bank Deposit - USD" at bounding box center [78, 147] width 62 height 15
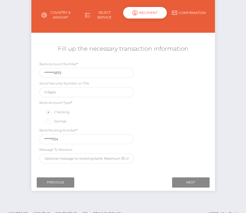
scroll to position [63, 0]
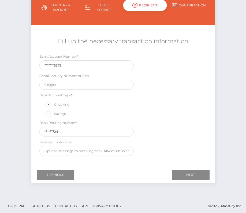
click at [184, 166] on div "Next Finish Previous" at bounding box center [122, 174] width 183 height 17
click at [184, 169] on input "Next" at bounding box center [190, 174] width 37 height 10
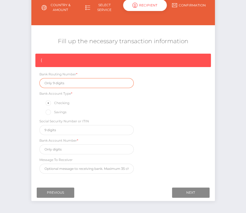
click at [62, 85] on input "text" at bounding box center [86, 83] width 94 height 10
paste input "322271724"
type input "322271724"
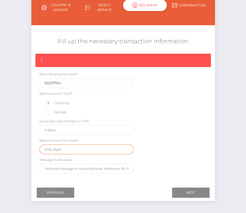
click at [58, 148] on input "text" at bounding box center [86, 149] width 94 height 10
paste input "40042525572"
type input "40042525572"
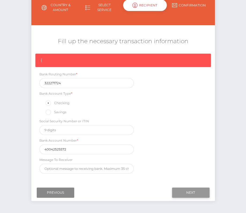
click at [191, 190] on input "Next" at bounding box center [190, 192] width 37 height 10
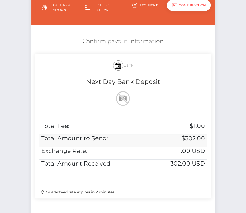
scroll to position [109, 0]
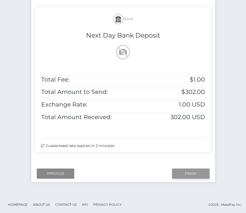
click at [186, 173] on input "Finish" at bounding box center [190, 173] width 37 height 10
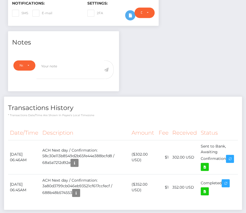
scroll to position [148, 0]
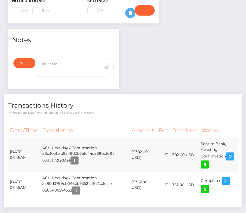
drag, startPoint x: 11, startPoint y: 156, endPoint x: 226, endPoint y: 162, distance: 215.3
click at [226, 162] on tr "[DATE] 06:46AM ACH Next day / Confirmation: 58c30e113b8549d2b65fe44e388bcfd8 / …" at bounding box center [123, 155] width 230 height 34
copy tr "[DATE] 06:46AM ACH Next day / Confirmation: 58c30e113b8549d2b65fe44e388bcfd8 / …"
click at [207, 168] on icon at bounding box center [204, 164] width 6 height 7
click at [0, 0] on div "Cristiano Romero - ID: Star-152745 ACTIVE DEACTIVE" at bounding box center [123, 60] width 246 height 358
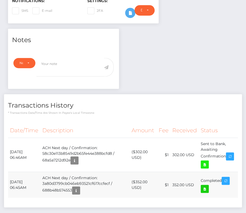
scroll to position [0, 0]
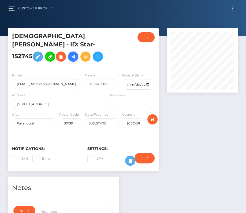
click at [76, 53] on icon at bounding box center [73, 56] width 6 height 7
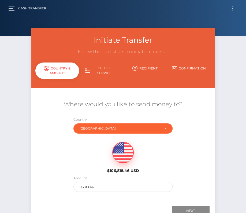
click at [232, 9] on button "Toggle navigation" at bounding box center [233, 8] width 10 height 7
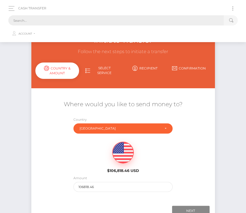
click at [115, 18] on input "text" at bounding box center [115, 20] width 215 height 10
paste input "152745"
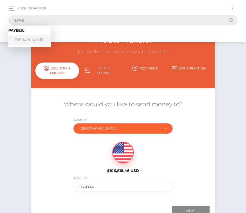
type input "152745"
click at [27, 40] on link "Cristiano Romero" at bounding box center [29, 40] width 43 height 10
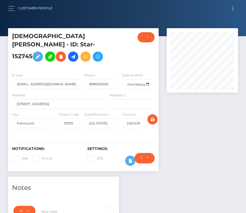
click at [233, 9] on button "Toggle navigation" at bounding box center [233, 8] width 10 height 7
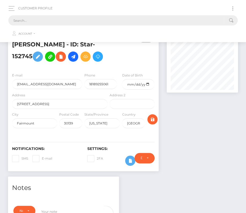
click at [148, 22] on input "text" at bounding box center [115, 20] width 215 height 10
paste input "44214"
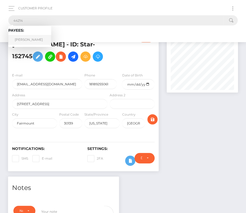
type input "44214"
click at [28, 39] on link "Dennis Linnemann" at bounding box center [29, 40] width 43 height 10
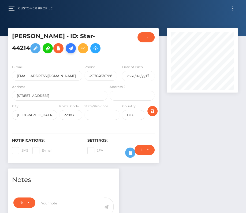
click at [71, 47] on icon at bounding box center [70, 48] width 6 height 7
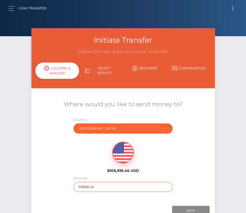
click at [96, 184] on input "106818.46" at bounding box center [122, 187] width 99 height 10
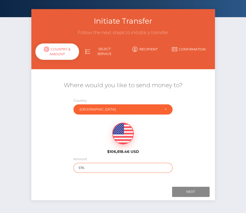
scroll to position [23, 0]
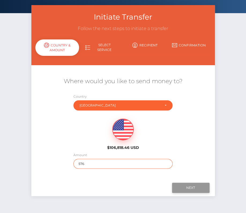
type input "576"
click at [188, 184] on input "Next" at bounding box center [190, 187] width 37 height 10
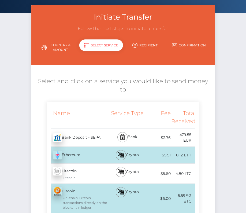
click at [84, 130] on div "Bank Deposit - SEPA - EUR" at bounding box center [78, 137] width 62 height 15
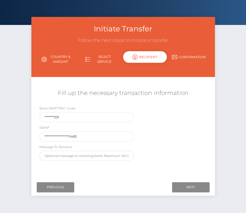
scroll to position [24, 0]
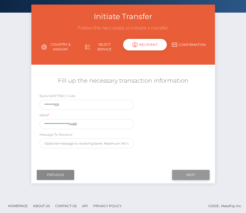
click at [189, 172] on input "Next" at bounding box center [190, 174] width 37 height 10
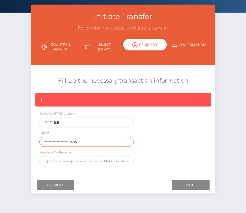
drag, startPoint x: 82, startPoint y: 138, endPoint x: -3, endPoint y: 138, distance: 84.6
click at [0, 138] on html "Starcling LLC Dashboard Transactions Ledger Payees Cancellations" at bounding box center [123, 100] width 246 height 248
drag, startPoint x: 82, startPoint y: 141, endPoint x: 10, endPoint y: 141, distance: 72.0
click at [10, 141] on div "Initiate Transfer Follow the next steps to initiate a transfer Country & Amount…" at bounding box center [123, 106] width 246 height 202
paste input "DE7220690500000283"
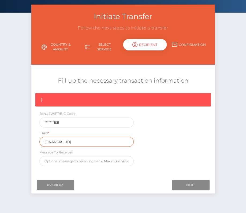
type input "DE72206905000002830485"
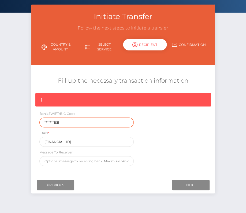
drag, startPoint x: 64, startPoint y: 123, endPoint x: 14, endPoint y: 123, distance: 49.3
click at [14, 123] on div "Initiate Transfer Follow the next steps to initiate a transfer Country & Amount…" at bounding box center [123, 106] width 246 height 202
paste input "GENODEF"
type input "GENODEF1S11"
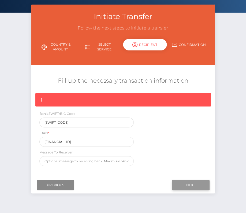
click at [184, 184] on input "Next" at bounding box center [190, 185] width 37 height 10
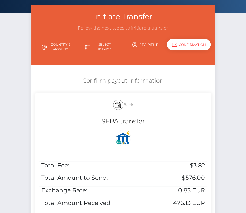
scroll to position [78, 0]
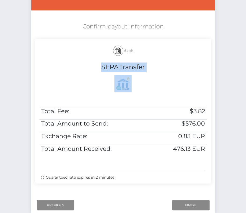
drag, startPoint x: 100, startPoint y: 65, endPoint x: 210, endPoint y: 148, distance: 137.4
click at [210, 148] on div "Bank SEPA transfer Total Fee: $3.82 Total Amount to Send: $576.00 Exchange Rate…" at bounding box center [122, 111] width 175 height 144
copy div "SEPA transfer"
click at [202, 201] on input "Finish" at bounding box center [190, 205] width 37 height 10
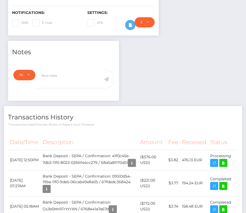
scroll to position [64, 71]
drag, startPoint x: 8, startPoint y: 157, endPoint x: 231, endPoint y: 160, distance: 223.0
click at [231, 160] on tr "August 20, 2025 12:50PM Bank Deposit - SEPA / Confirmation: 41f0c45e-7db3-11f0-…" at bounding box center [123, 159] width 230 height 20
copy tbody "August 20, 2025 12:50PM Bank Deposit - SEPA / Confirmation: 41f0c45e-7db3-11f0-…"
click at [225, 164] on icon at bounding box center [223, 162] width 6 height 7
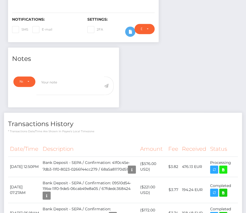
scroll to position [0, 0]
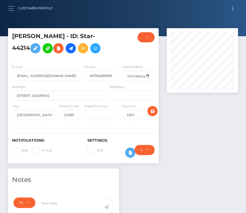
click at [236, 6] on button "Toggle navigation" at bounding box center [233, 8] width 10 height 7
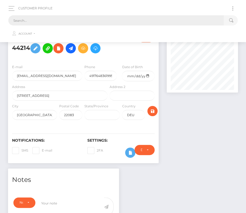
click at [116, 20] on input "text" at bounding box center [115, 20] width 215 height 10
paste input "1826429"
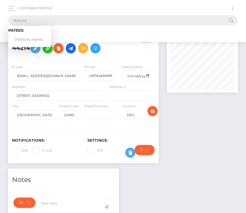
type input "1826429"
click at [28, 37] on link "Kyle Smith" at bounding box center [29, 40] width 43 height 10
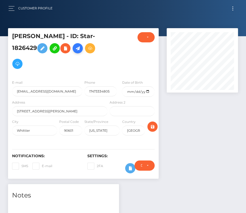
click at [74, 49] on icon at bounding box center [77, 48] width 6 height 7
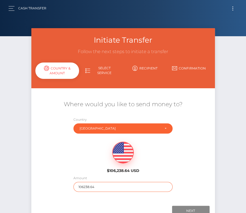
click at [83, 185] on input "106238.64" at bounding box center [122, 187] width 99 height 10
type input "100"
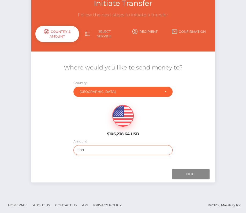
scroll to position [37, 0]
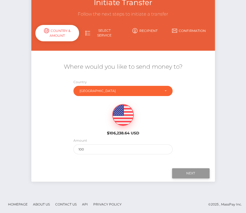
click at [186, 170] on input "Next" at bounding box center [190, 173] width 37 height 10
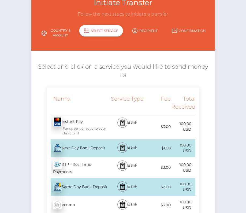
click at [96, 140] on div "Next Day Bank Deposit - USD" at bounding box center [78, 147] width 62 height 15
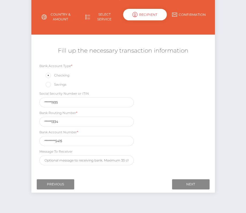
scroll to position [54, 0]
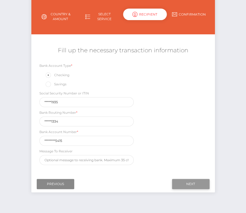
click at [196, 180] on input "Next" at bounding box center [190, 184] width 37 height 10
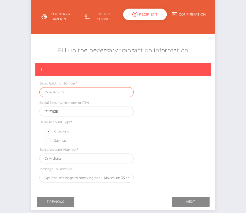
click at [55, 92] on input "text" at bounding box center [86, 92] width 94 height 10
paste input "031101334"
type input "031101334"
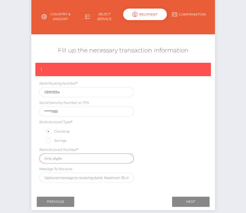
click at [67, 160] on input "text" at bounding box center [86, 158] width 94 height 10
paste input "411036005415"
type input "411036005415"
click at [177, 165] on div "{ Bank Routing Number * 031101334 Social Security Number or ITIN *****1935 Bank…" at bounding box center [122, 124] width 183 height 122
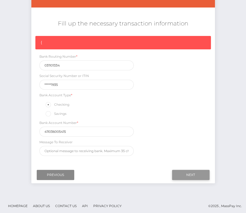
click at [192, 172] on input "Next" at bounding box center [190, 174] width 37 height 10
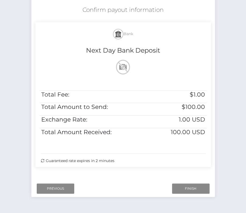
scroll to position [102, 0]
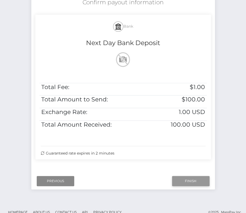
click at [181, 179] on input "Finish" at bounding box center [190, 181] width 37 height 10
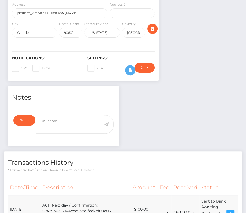
scroll to position [99, 0]
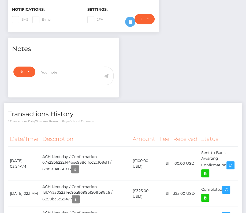
scroll to position [158, 0]
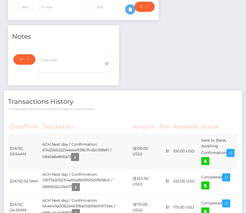
drag, startPoint x: 9, startPoint y: 129, endPoint x: 229, endPoint y: 134, distance: 219.6
click at [229, 134] on tr "August 20, 2025 03:54AM ACH Next day / Confirmation: 67425b6222144eee938c1fcd2c…" at bounding box center [123, 151] width 230 height 34
copy tr "August 20, 2025 03:54AM ACH Next day / Confirmation: 67425b6222144eee938c1fcd2c…"
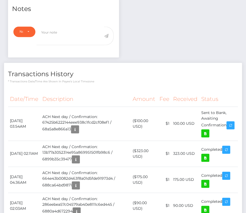
scroll to position [192, 0]
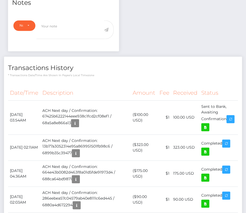
click at [116, 85] on th "Description" at bounding box center [85, 92] width 90 height 15
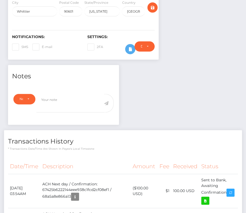
scroll to position [0, 0]
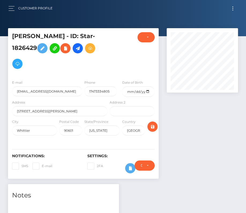
click at [231, 9] on button "Toggle navigation" at bounding box center [233, 8] width 10 height 7
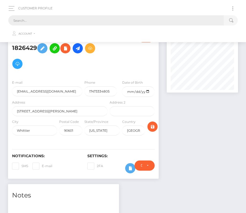
click at [58, 24] on input "text" at bounding box center [115, 20] width 215 height 10
paste input "1547419"
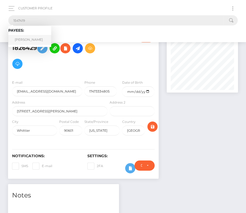
type input "1547419"
click at [27, 39] on link "Shepard Ambellas" at bounding box center [29, 40] width 43 height 10
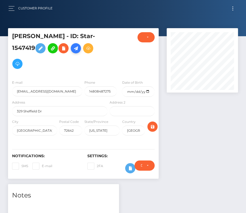
click at [77, 48] on icon at bounding box center [76, 48] width 6 height 7
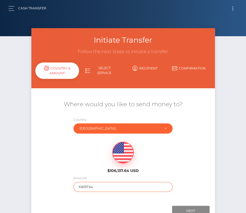
click at [88, 184] on input "106137.64" at bounding box center [122, 187] width 99 height 10
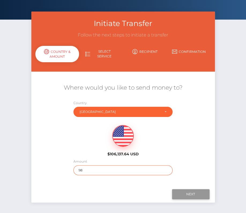
type input "98"
click at [195, 193] on input "Next" at bounding box center [190, 194] width 37 height 10
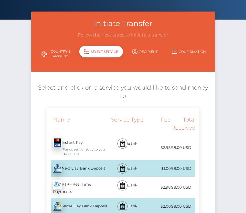
click at [81, 162] on div "Next Day Bank Deposit - USD" at bounding box center [78, 168] width 62 height 15
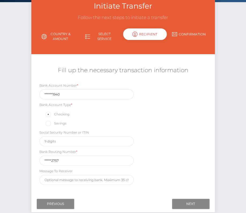
scroll to position [62, 0]
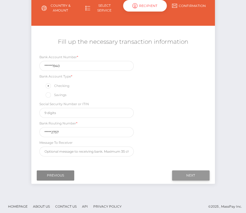
click at [189, 174] on input "Next" at bounding box center [190, 175] width 37 height 10
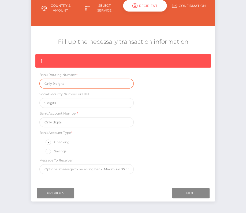
click at [56, 81] on input "text" at bounding box center [86, 83] width 94 height 10
paste input "082902757"
type input "082902757"
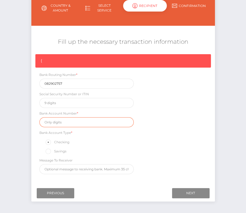
click at [61, 120] on input "text" at bounding box center [86, 122] width 94 height 10
paste input "0502091940"
type input "0502091940"
click at [153, 172] on div "{ Bank Routing Number * 082902757 Social Security Number or ITIN Bank Account N…" at bounding box center [122, 115] width 183 height 122
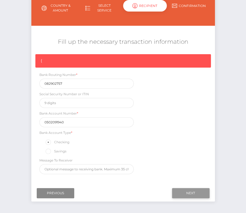
click at [198, 192] on input "Next" at bounding box center [190, 193] width 37 height 10
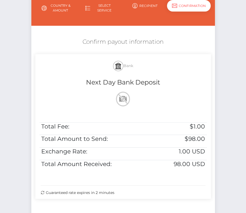
scroll to position [109, 0]
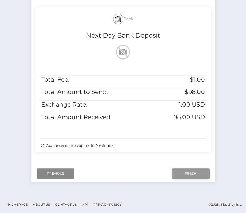
click at [184, 171] on input "Finish" at bounding box center [190, 173] width 37 height 10
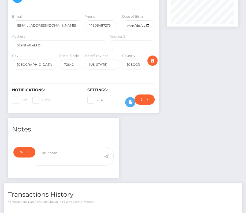
scroll to position [145, 0]
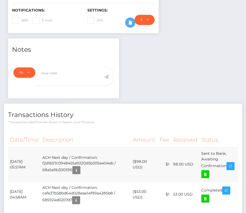
drag, startPoint x: 8, startPoint y: 156, endPoint x: 228, endPoint y: 161, distance: 219.3
click at [228, 162] on tr "[DATE] 05:57AM ACH Next day / Confirmation: f2d1b57c0948455a9220d5b305a404eb / …" at bounding box center [123, 164] width 230 height 34
copy tr "[DATE] 05:57AM ACH Next day / Confirmation: f2d1b57c0948455a9220d5b305a404eb / …"
click at [208, 171] on icon at bounding box center [205, 174] width 6 height 7
click at [0, 0] on div "[PERSON_NAME] - ID: Star-1547419 ACTIVE DEACTIVE" at bounding box center [123, 66] width 246 height 366
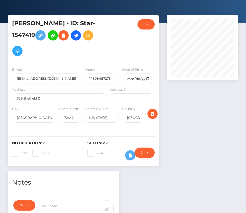
scroll to position [0, 0]
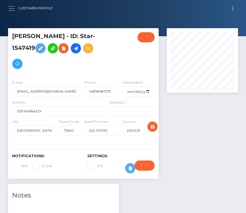
click at [13, 5] on button "button" at bounding box center [13, 8] width 10 height 7
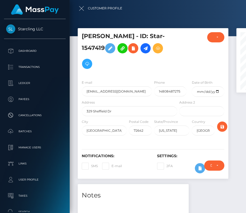
click at [118, 76] on div at bounding box center [193, 106] width 246 height 213
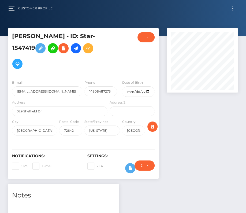
click at [11, 4] on div "Customer Profile" at bounding box center [32, 8] width 48 height 11
click at [11, 9] on button "button" at bounding box center [13, 8] width 10 height 7
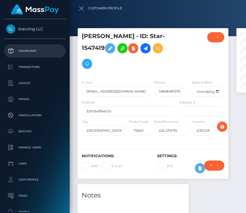
click at [25, 48] on p "Dashboard" at bounding box center [34, 51] width 57 height 8
